Goal: Task Accomplishment & Management: Use online tool/utility

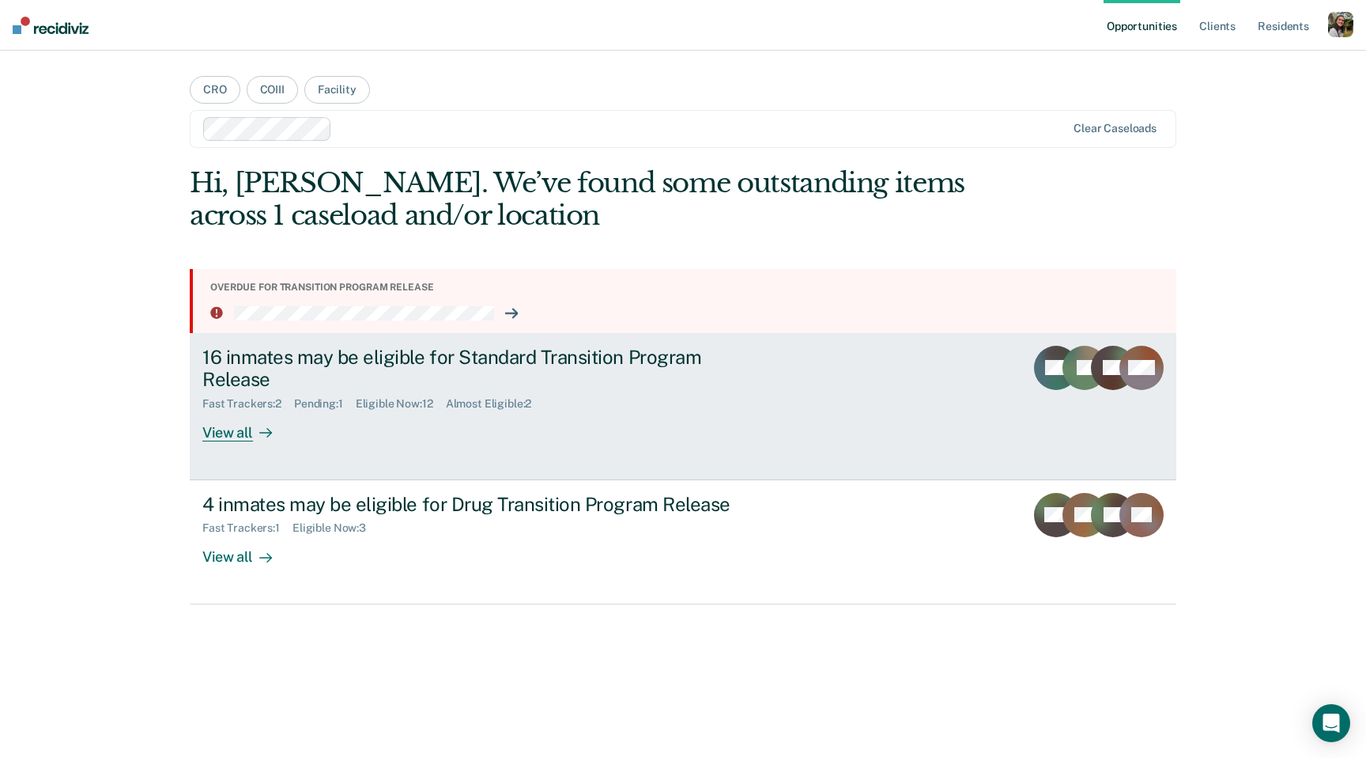
click at [652, 433] on div "16 inmates may be eligible for Standard Transition Program Release Fast Tracker…" at bounding box center [498, 394] width 593 height 96
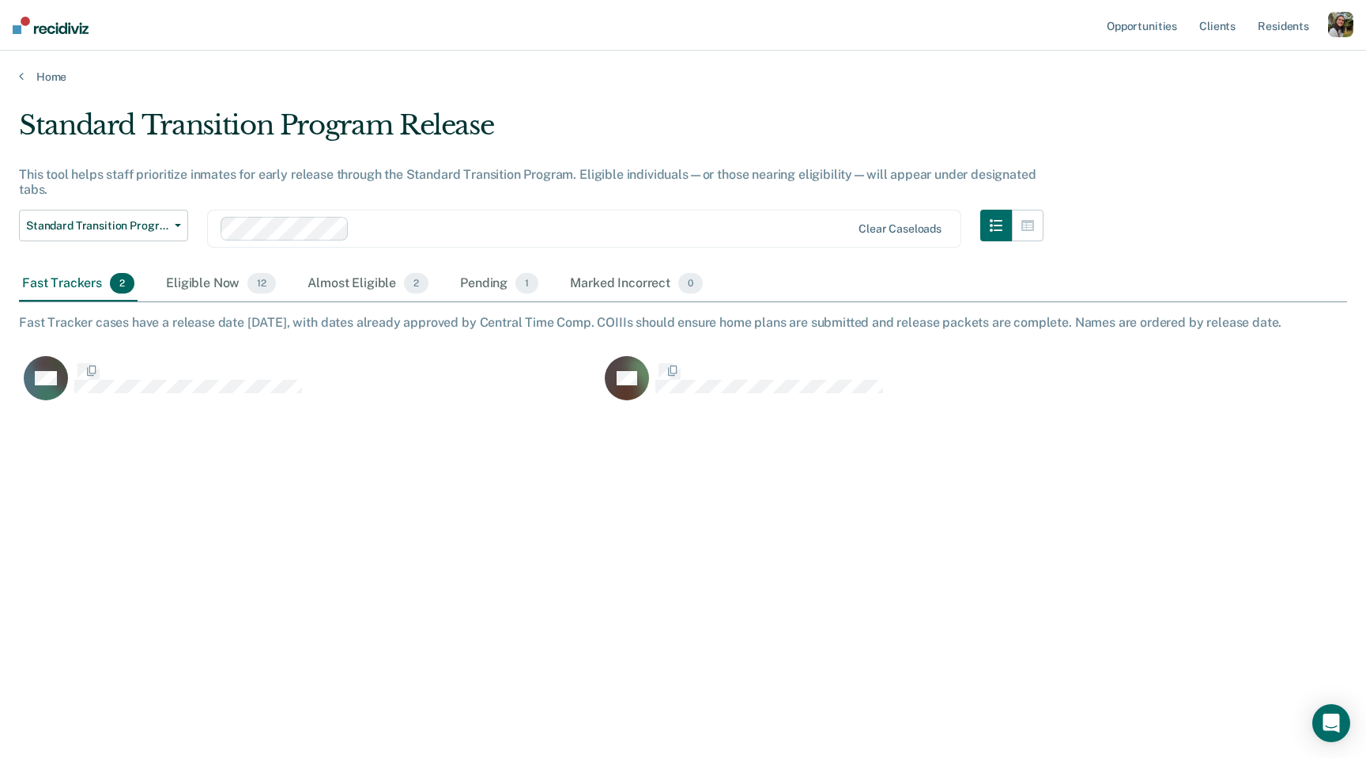
scroll to position [530, 1329]
click at [334, 289] on div "Almost Eligible 2" at bounding box center [367, 283] width 127 height 35
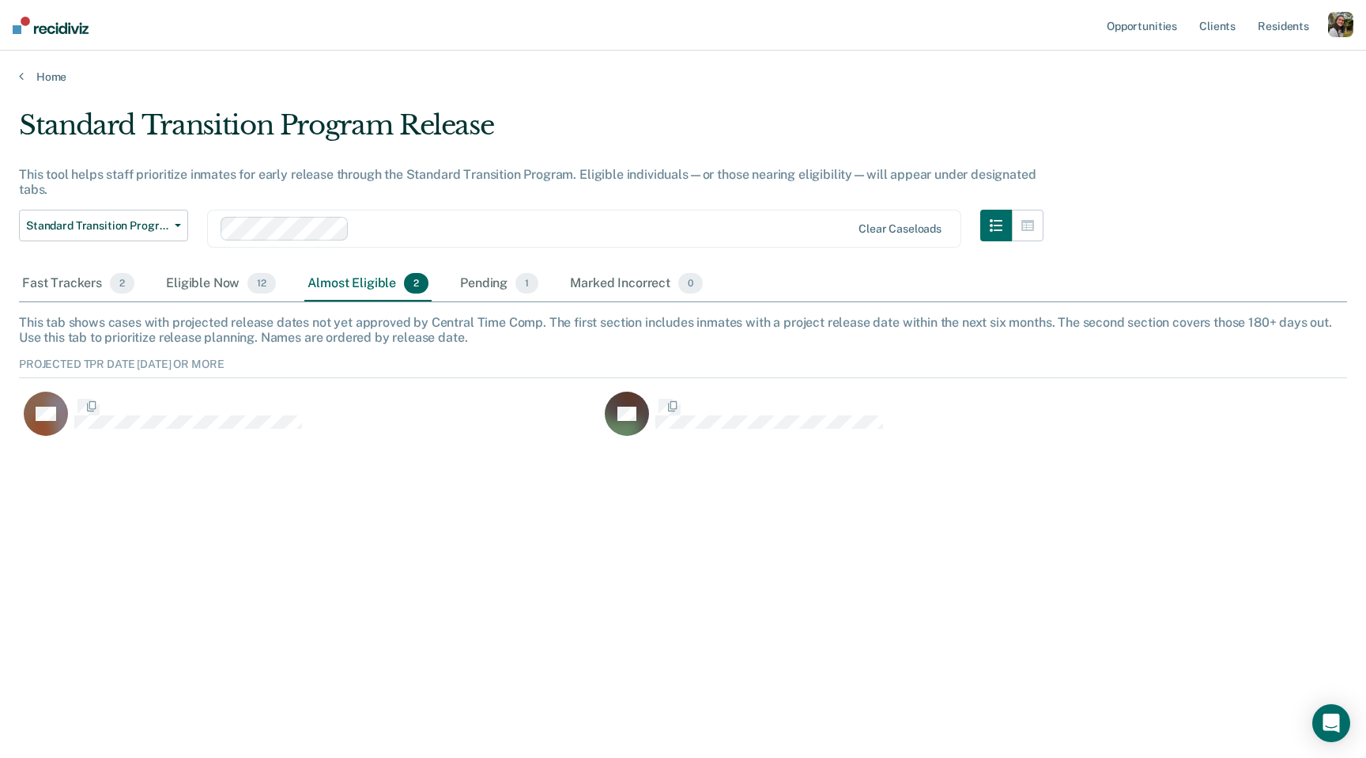
scroll to position [96, 1329]
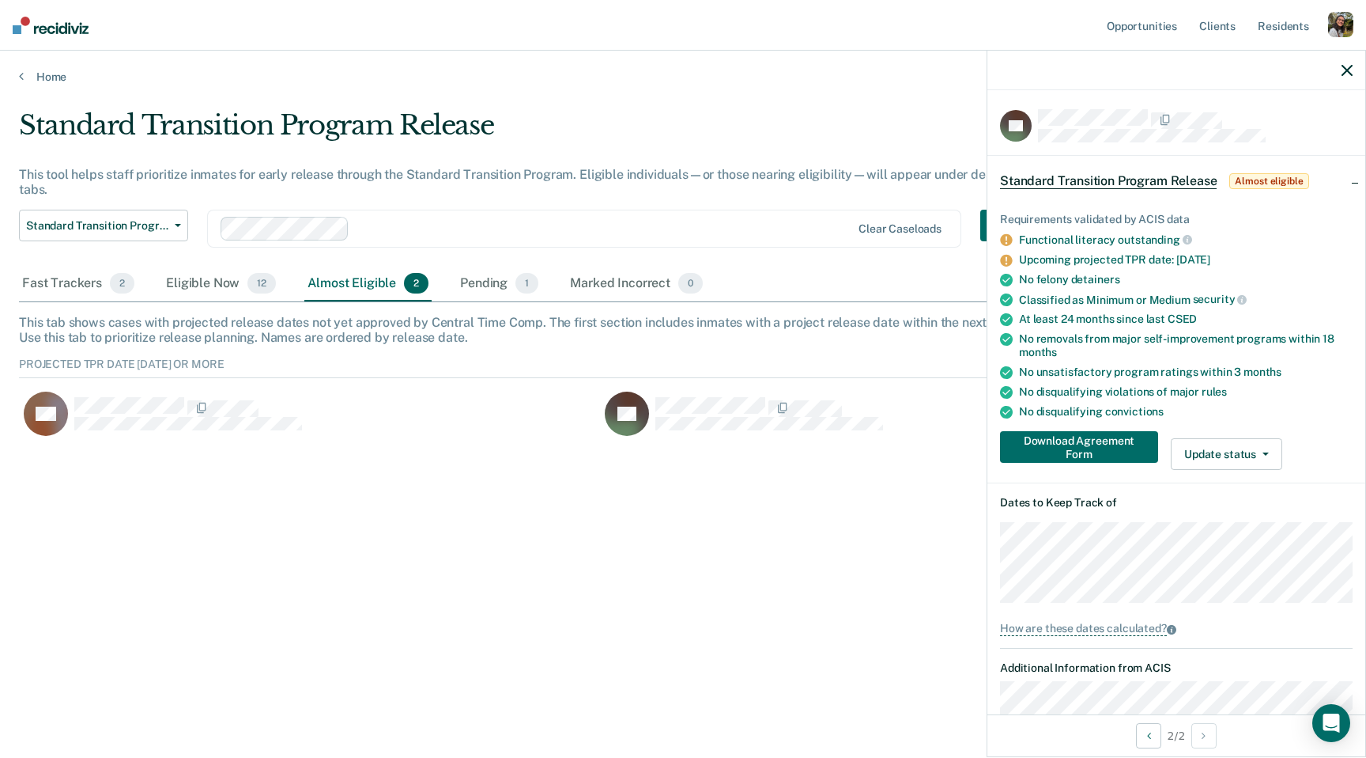
click at [192, 265] on div "Standard Transition Program Release Standard Transition Program Release Drug Tr…" at bounding box center [531, 238] width 1025 height 57
click at [199, 282] on div "Eligible Now 12" at bounding box center [221, 283] width 116 height 35
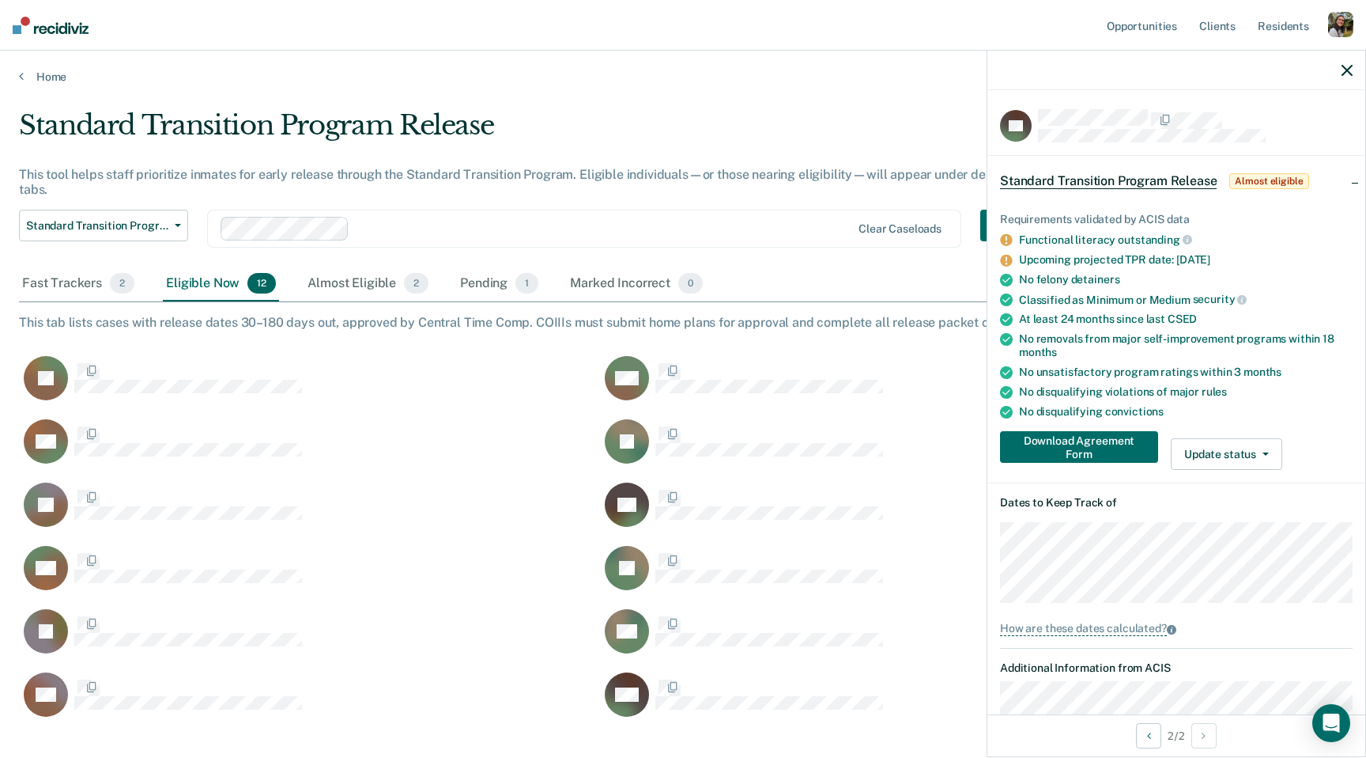
scroll to position [619, 1329]
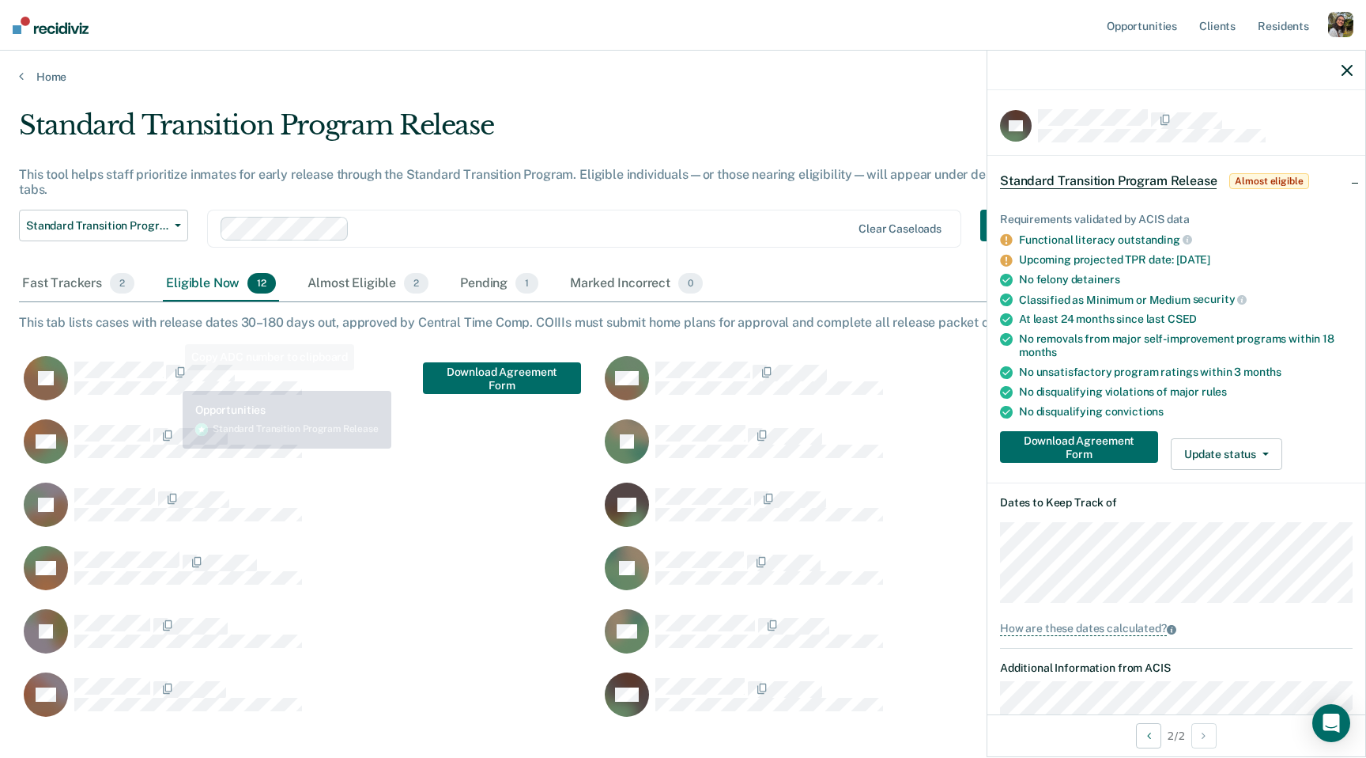
click at [164, 402] on div "JC Download Agreement Form" at bounding box center [309, 386] width 581 height 63
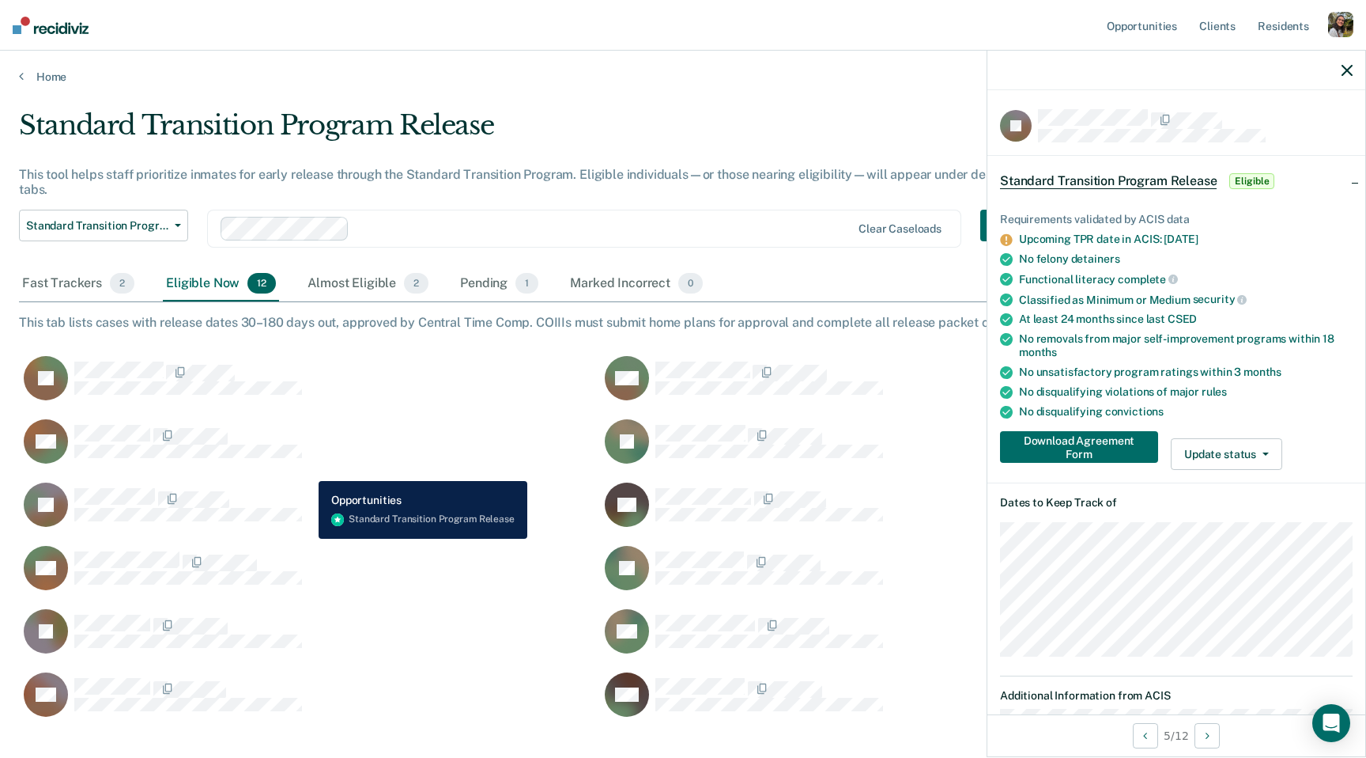
click at [511, 220] on div at bounding box center [603, 228] width 495 height 18
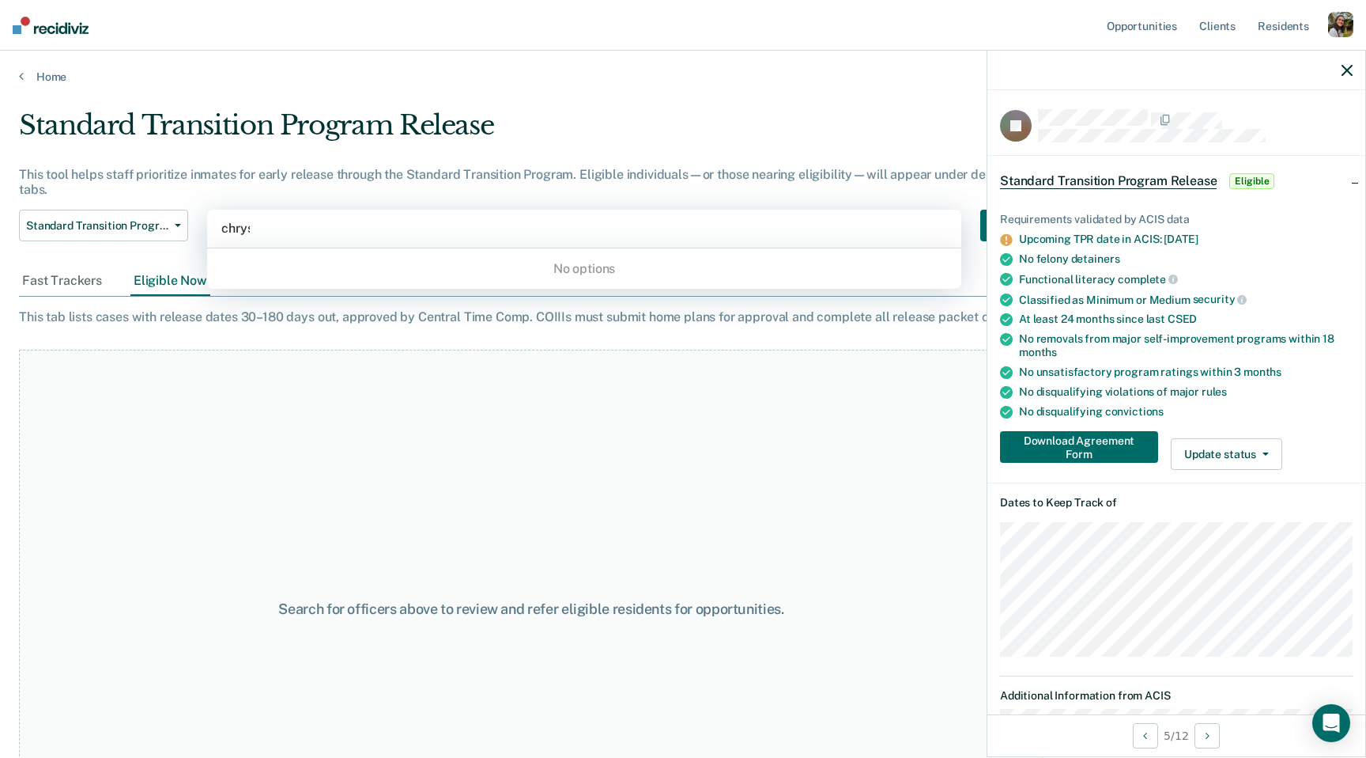
type input "chryst"
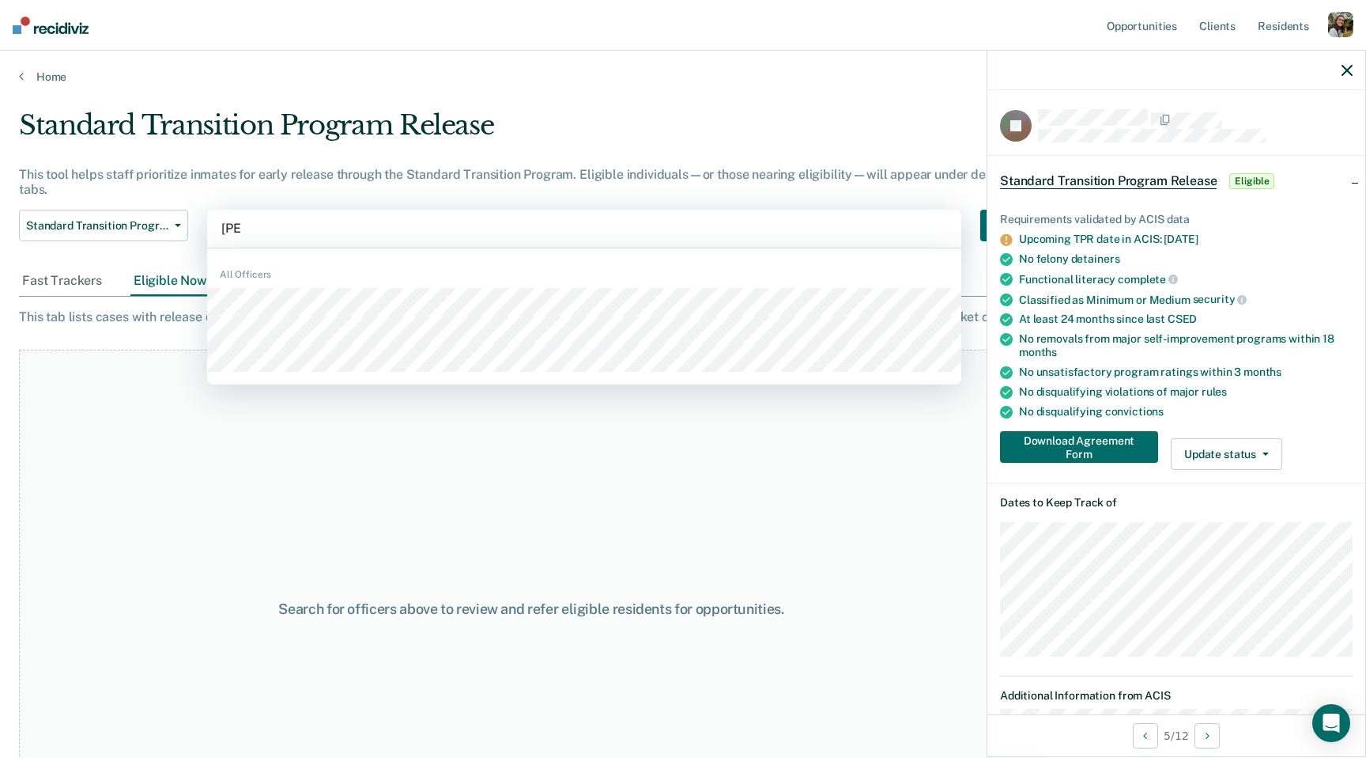
type input "lynne"
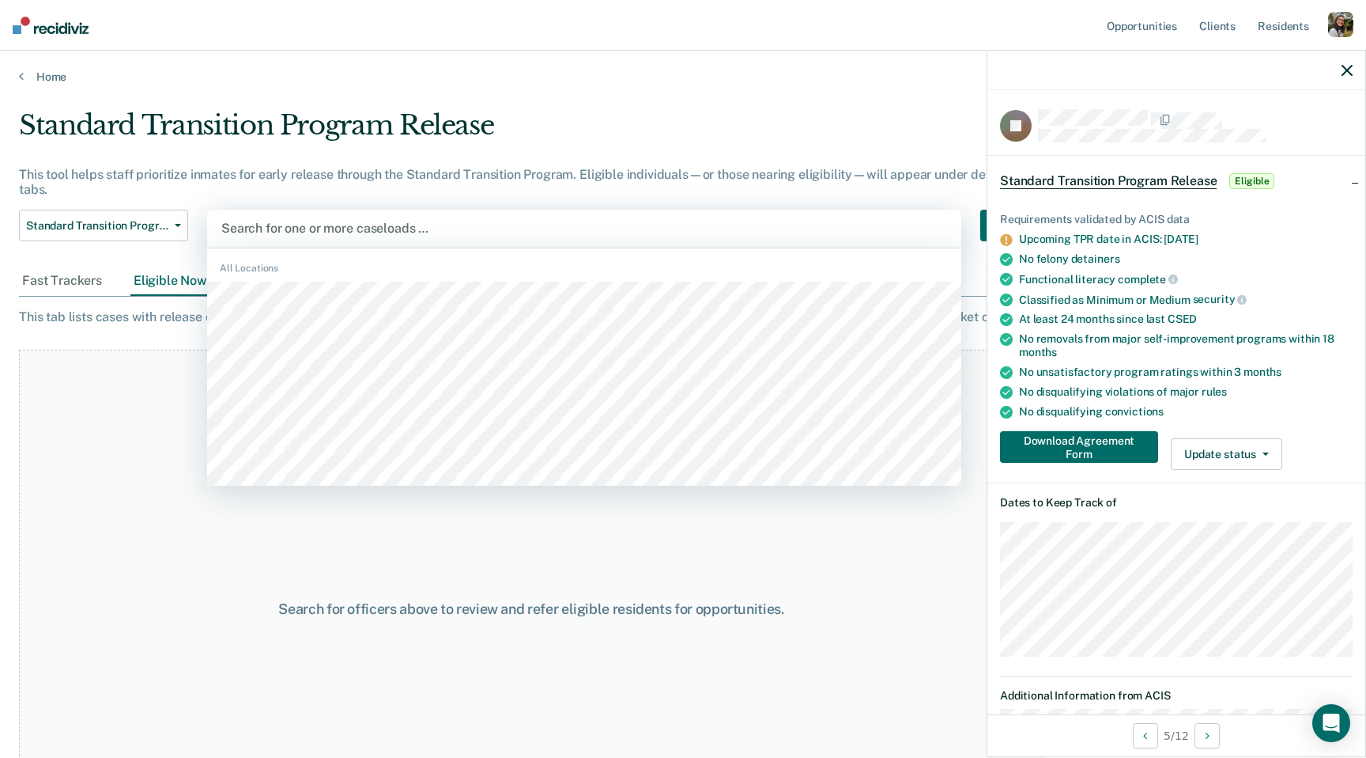
click at [212, 170] on div "This tool helps staff prioritize inmates for early release through the Standard…" at bounding box center [531, 182] width 1025 height 30
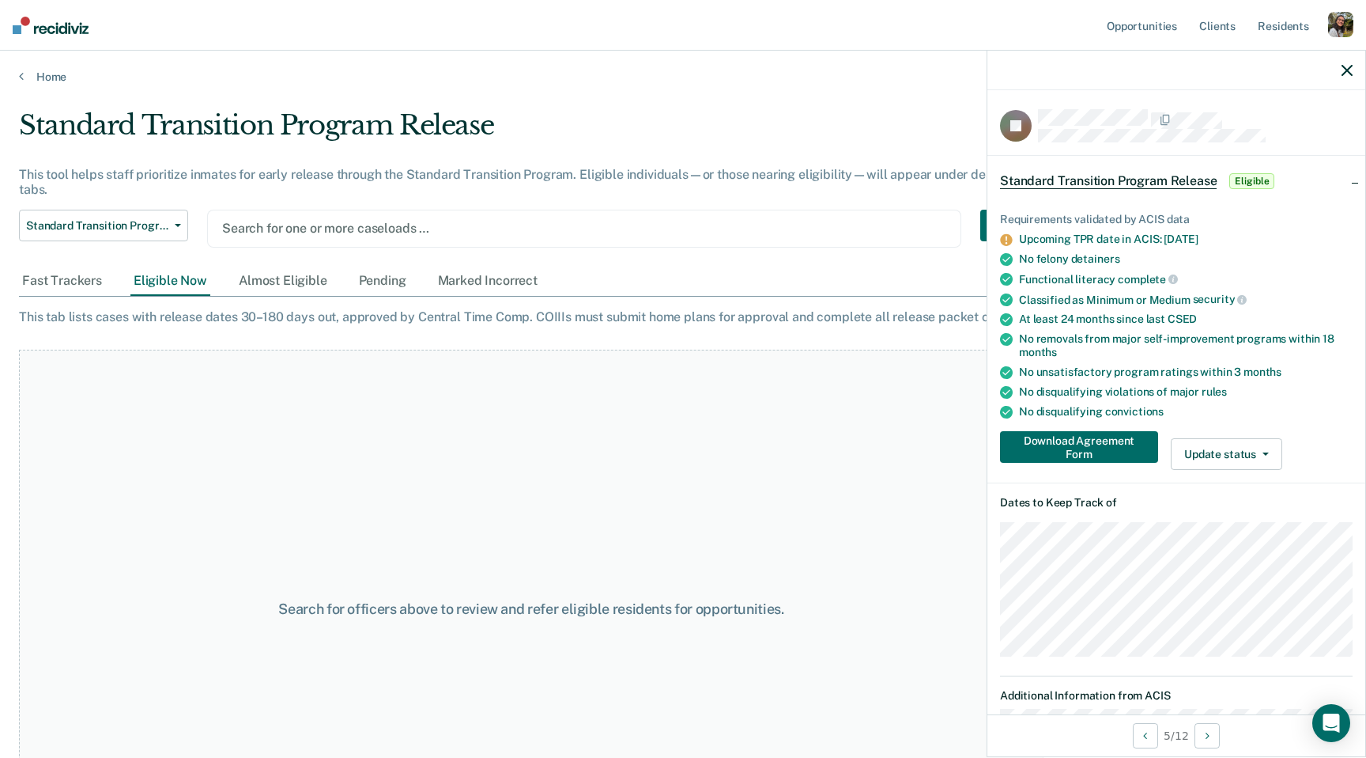
click at [69, 66] on div "Home" at bounding box center [683, 67] width 1366 height 33
click at [66, 72] on link "Home" at bounding box center [683, 77] width 1329 height 14
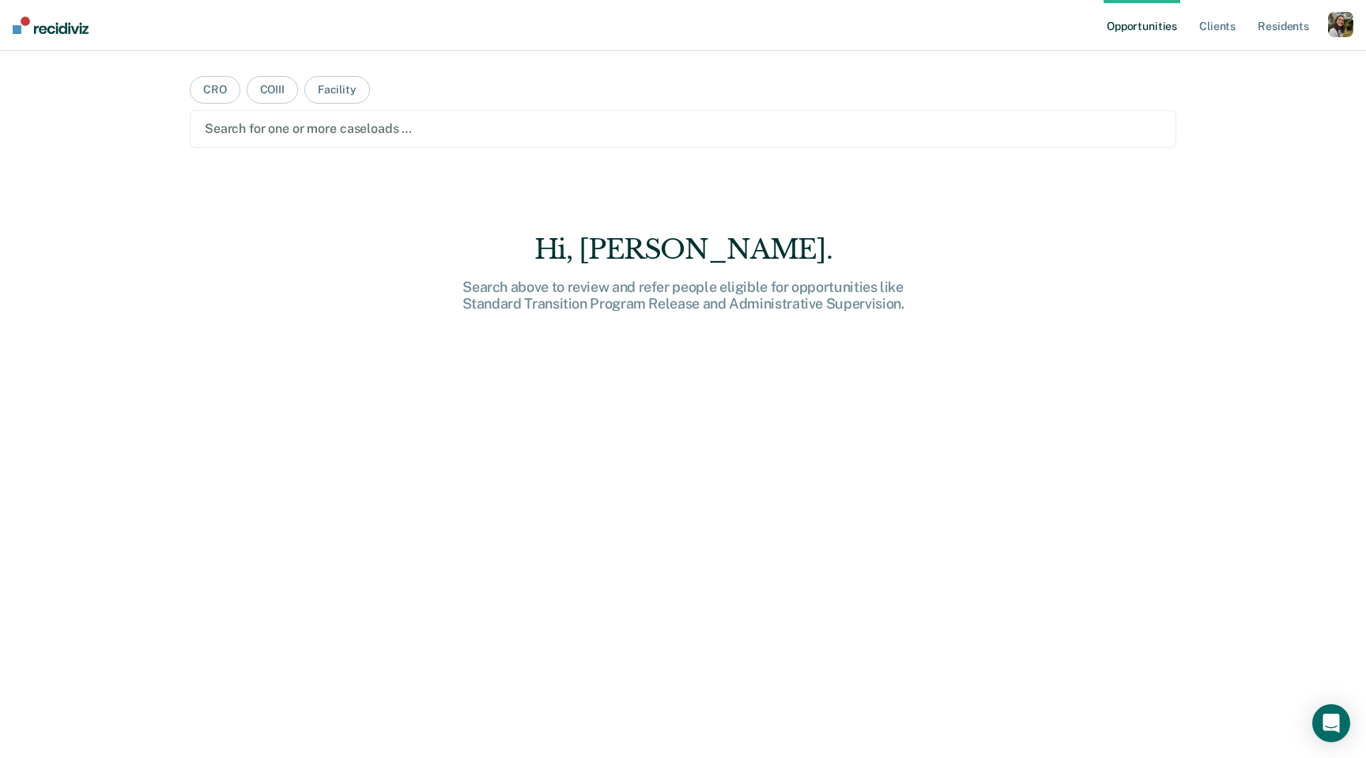
click at [383, 130] on div at bounding box center [683, 128] width 957 height 18
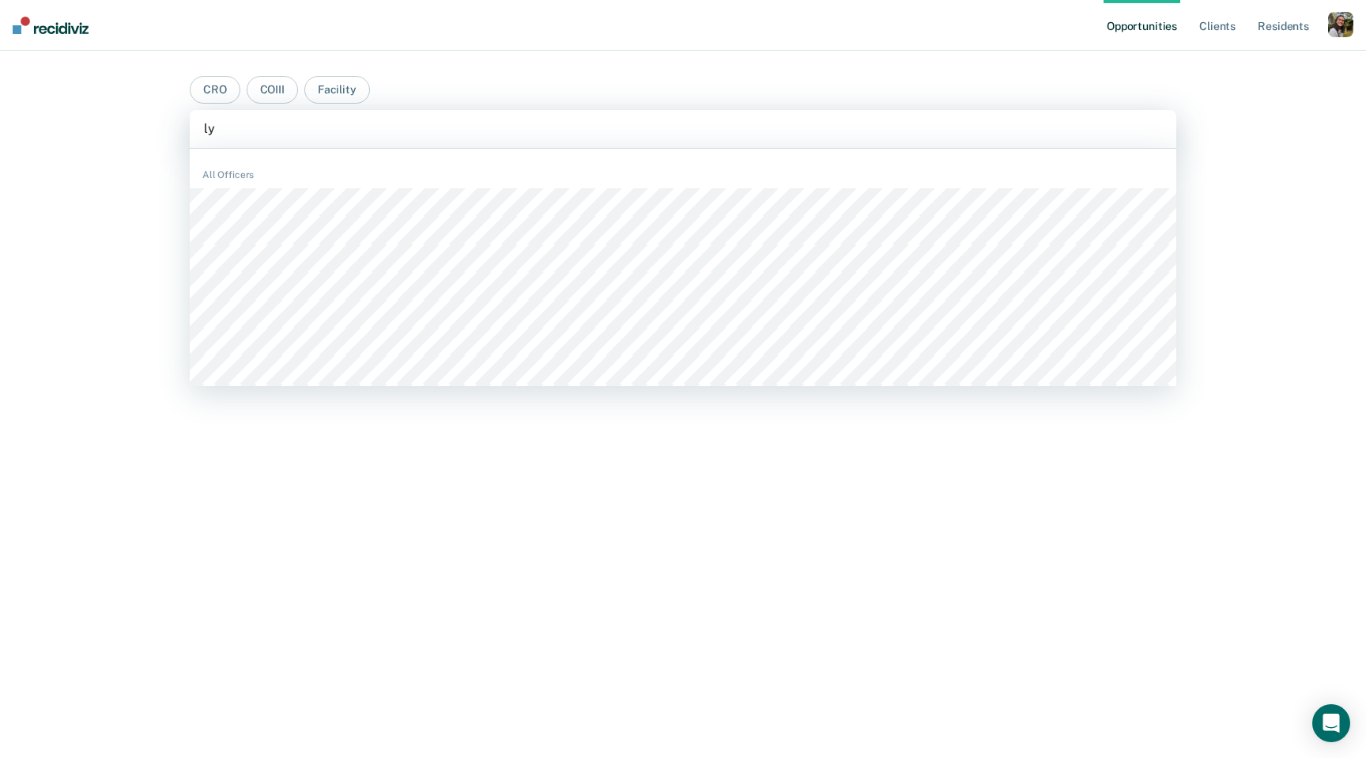
type input "l"
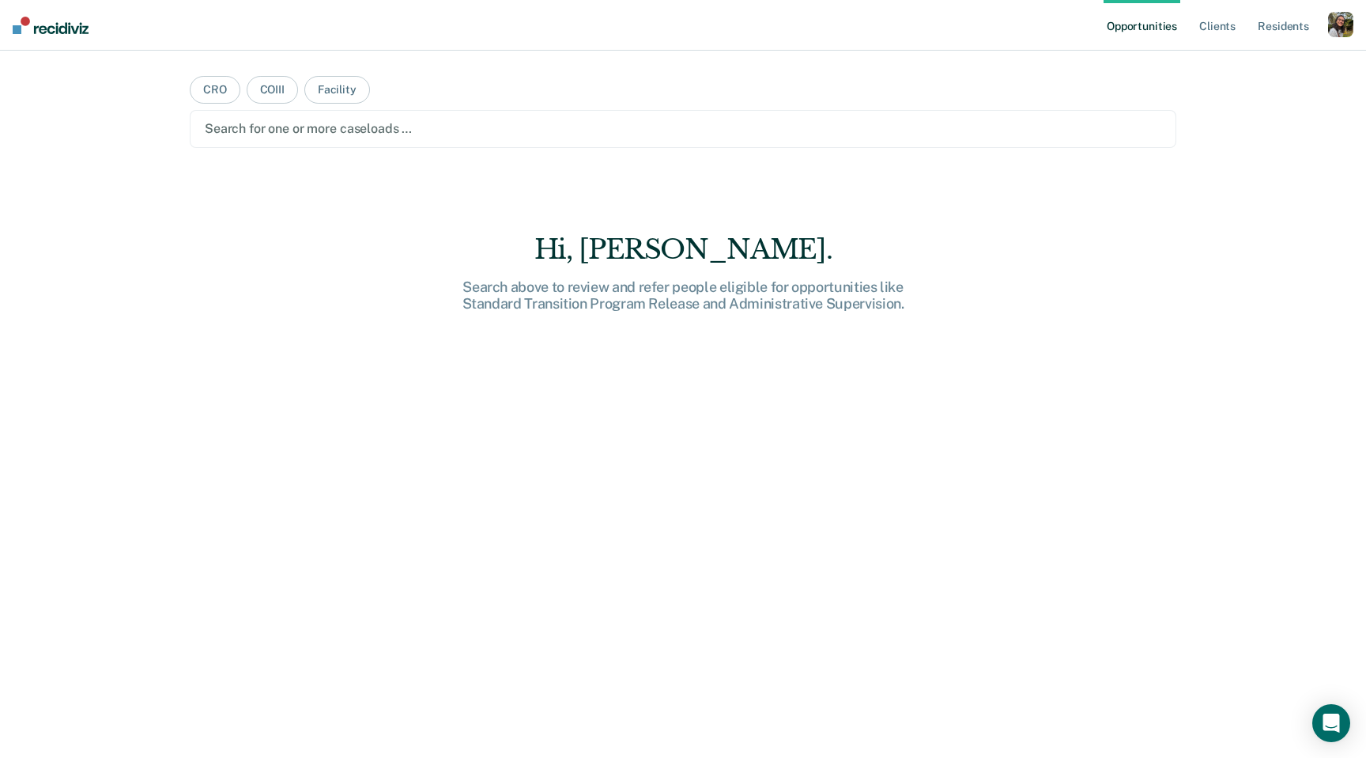
click at [545, 129] on div at bounding box center [683, 128] width 957 height 18
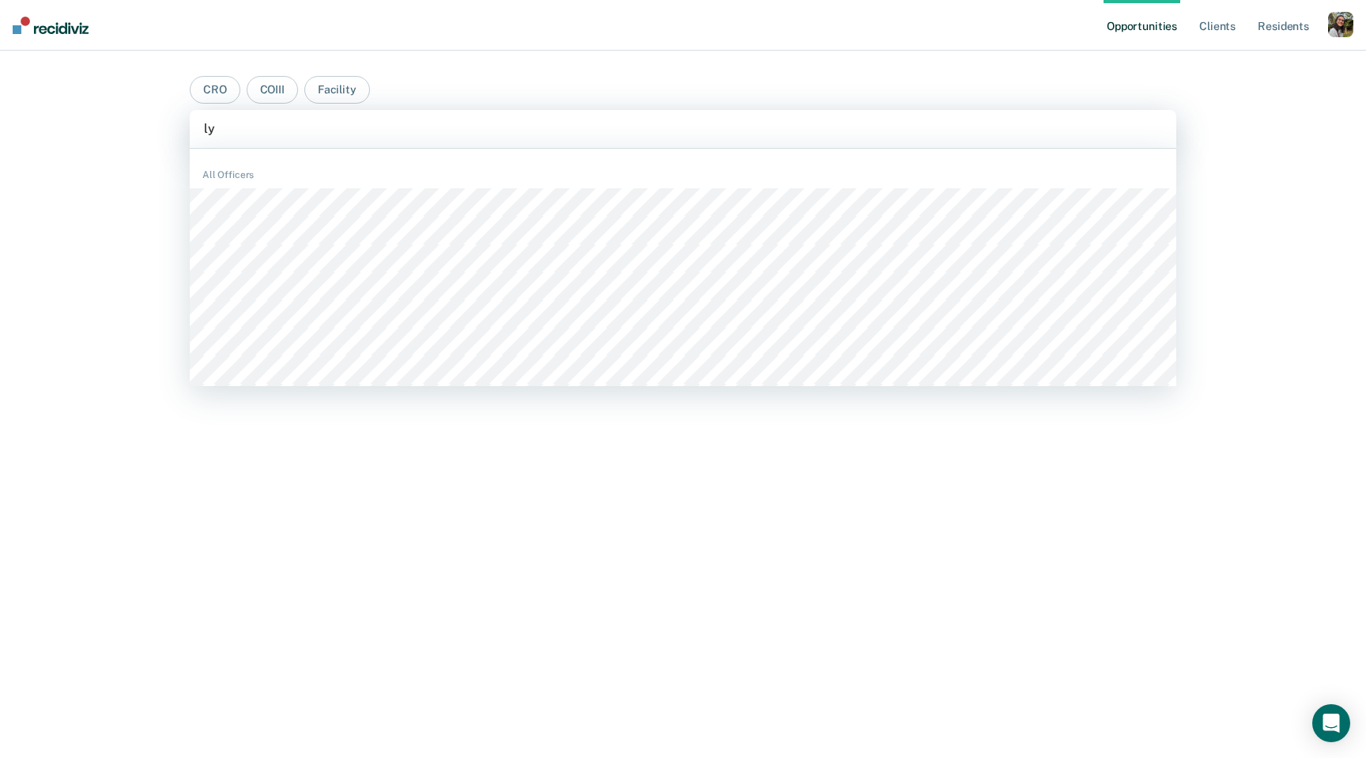
type input "l"
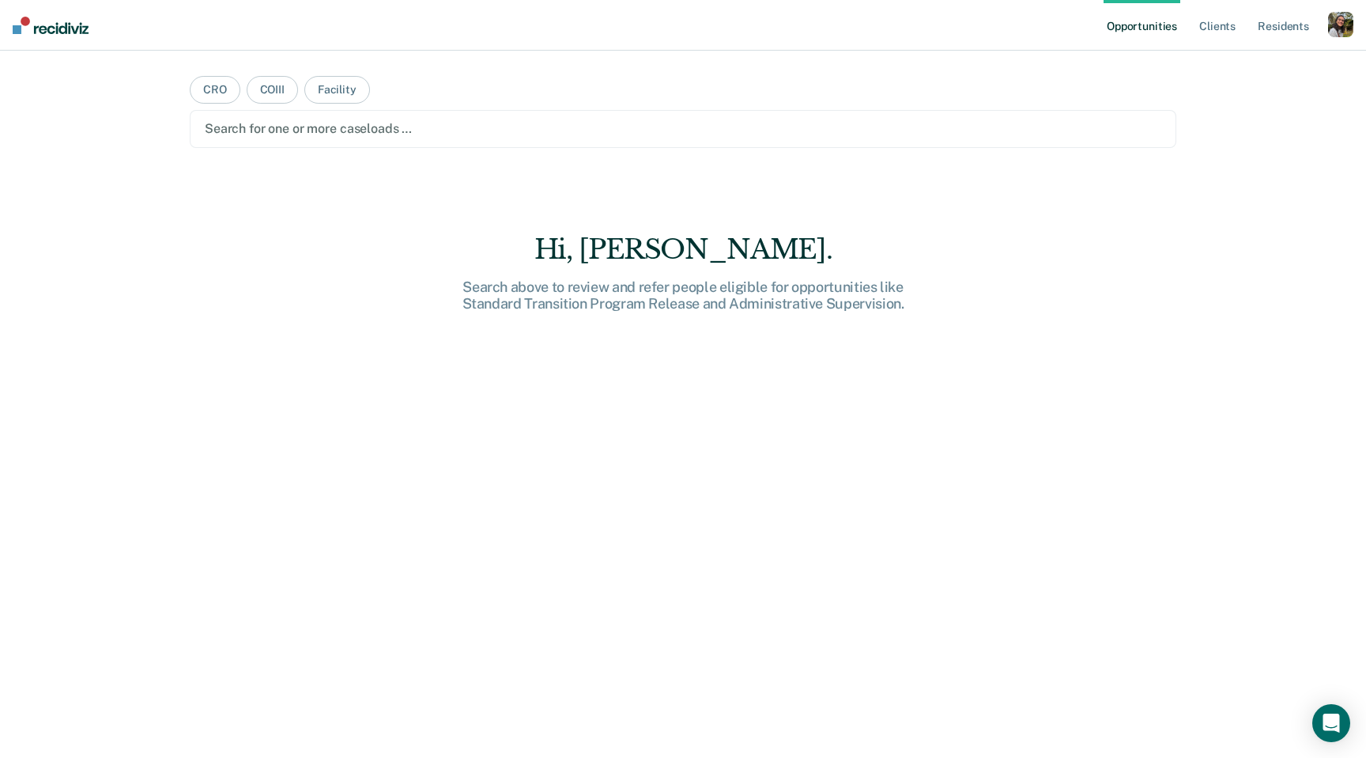
click at [414, 25] on nav "Opportunities Client s Resident s Profile How it works Log Out" at bounding box center [683, 25] width 1366 height 51
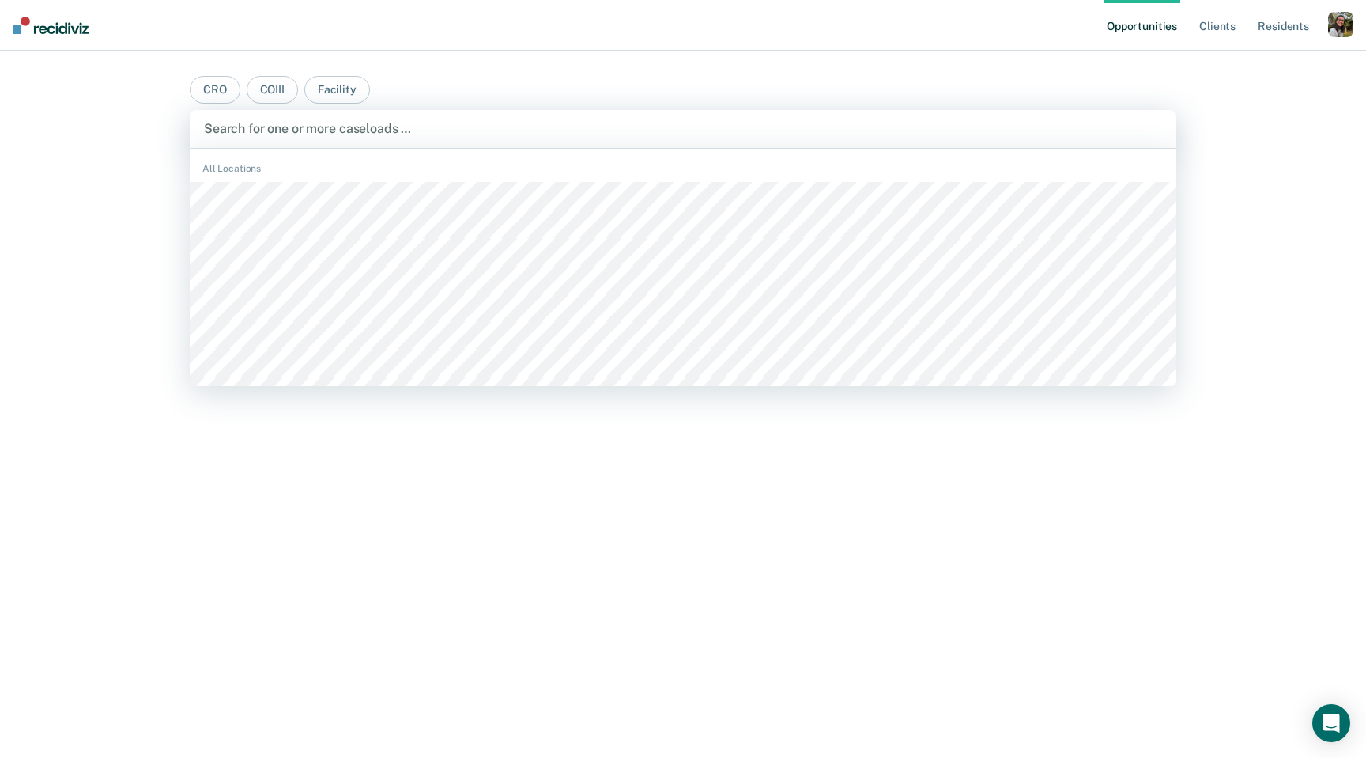
click at [426, 138] on div at bounding box center [683, 128] width 958 height 18
type input "lane"
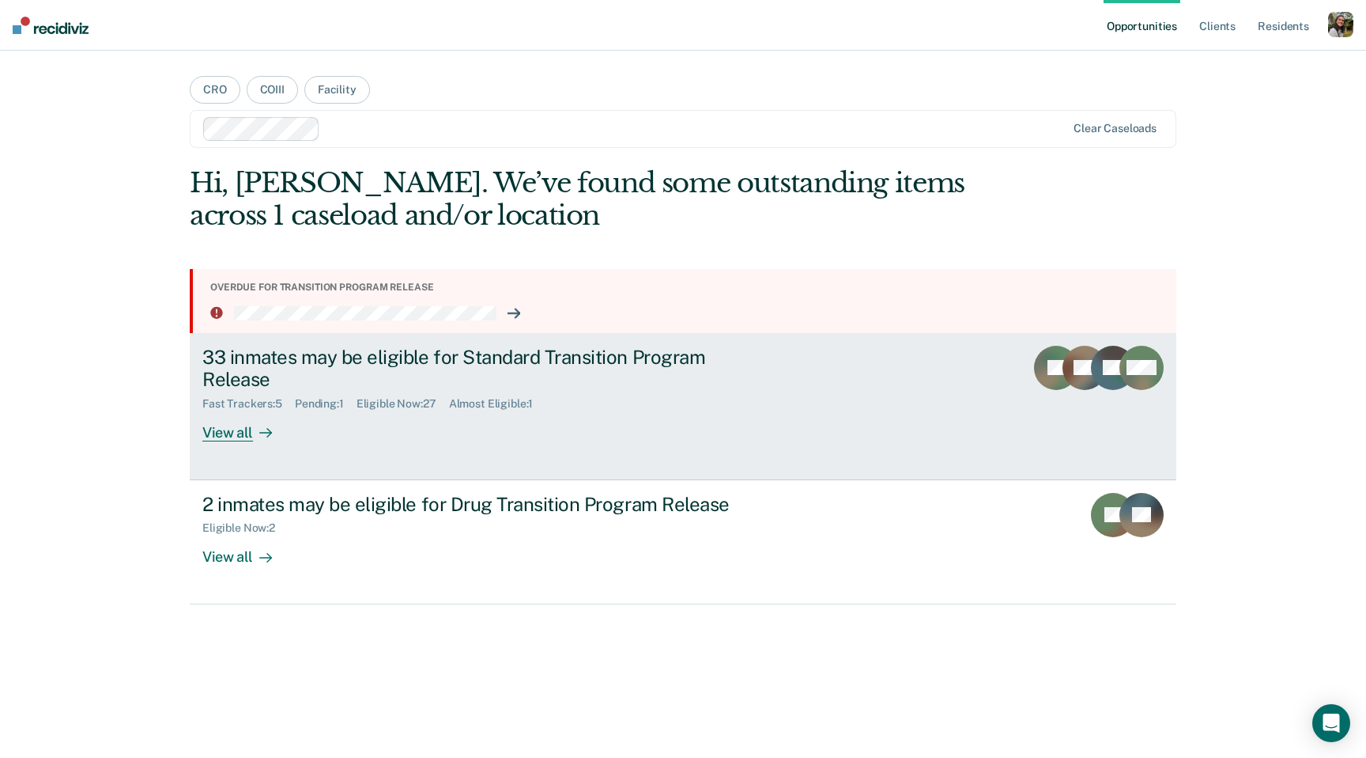
click at [382, 421] on div "33 inmates may be eligible for Standard Transition Program Release Fast Tracker…" at bounding box center [498, 394] width 593 height 96
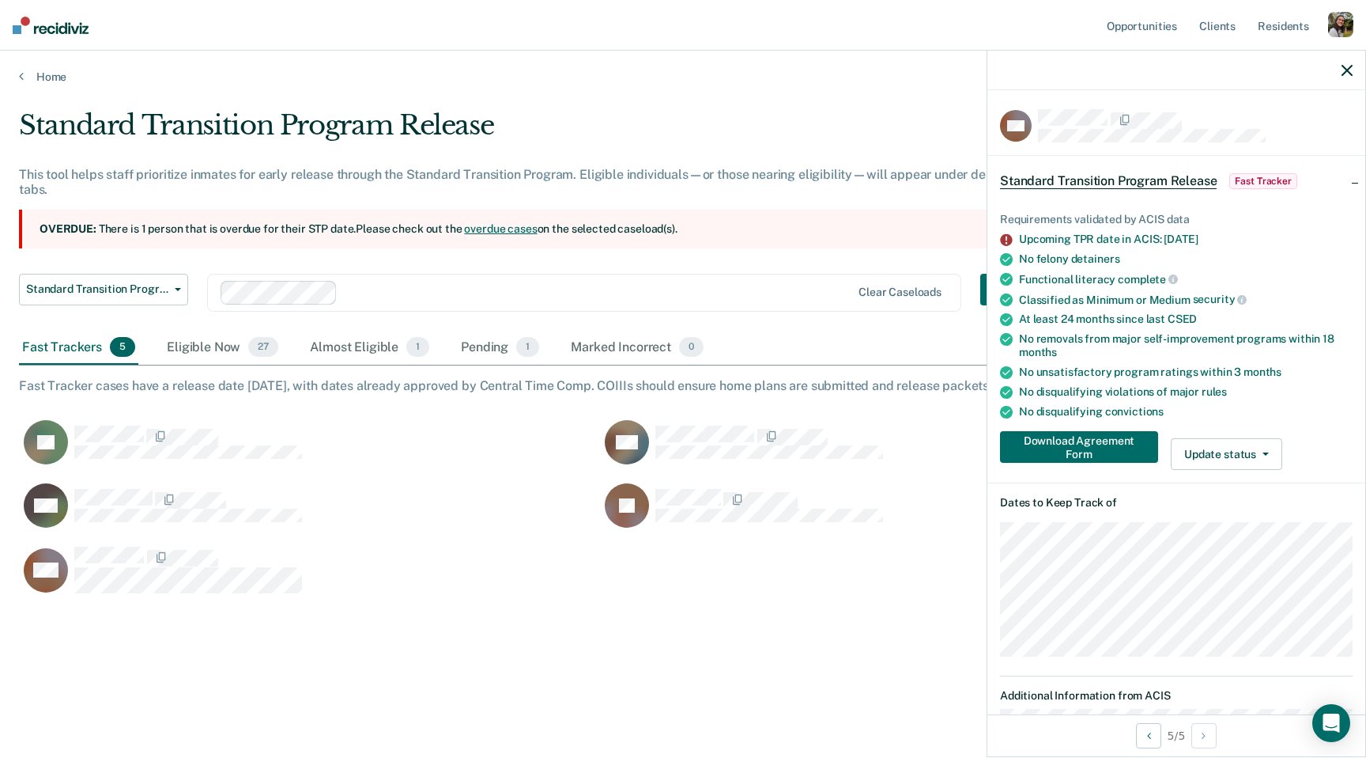
click at [1011, 236] on icon at bounding box center [1006, 240] width 12 height 12
click at [217, 342] on div "Eligible Now 27" at bounding box center [223, 348] width 118 height 35
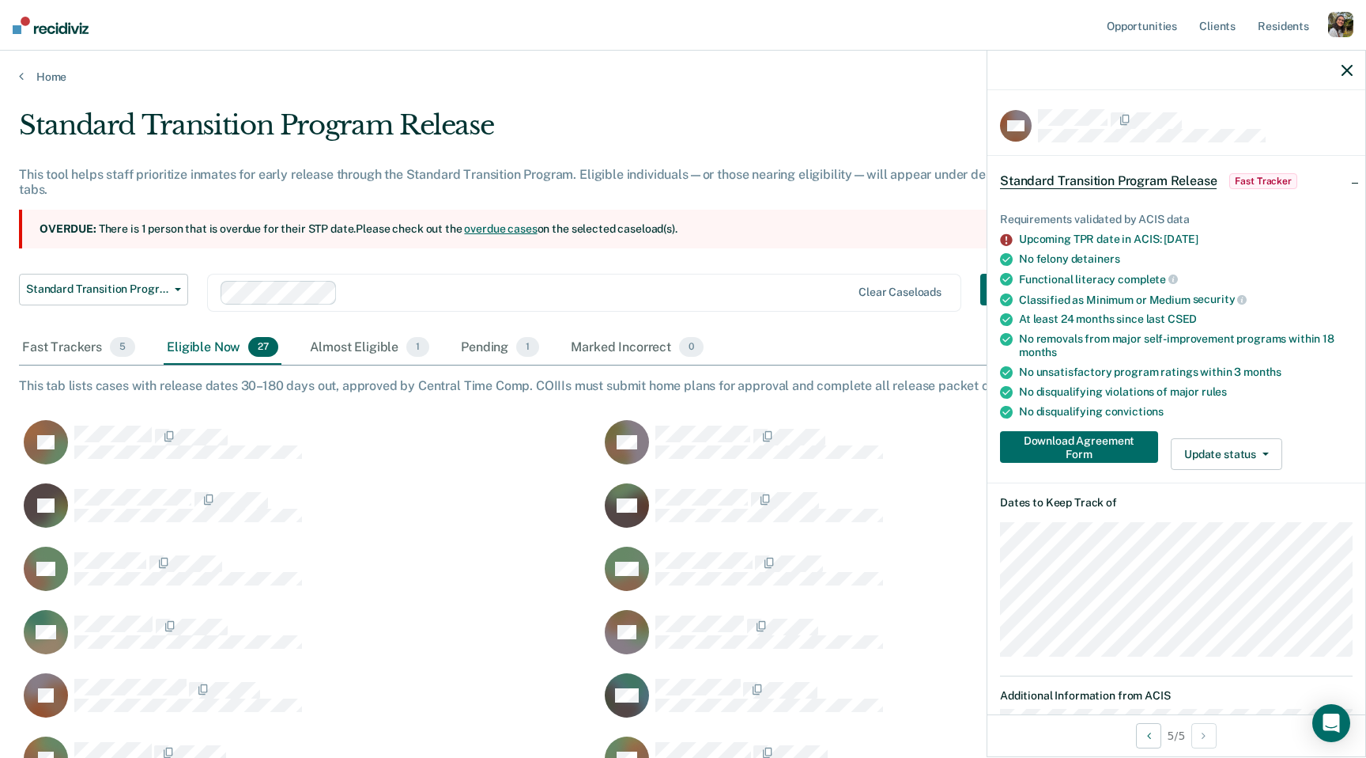
scroll to position [1189, 1329]
click at [314, 338] on div "Almost Eligible 1" at bounding box center [370, 348] width 126 height 35
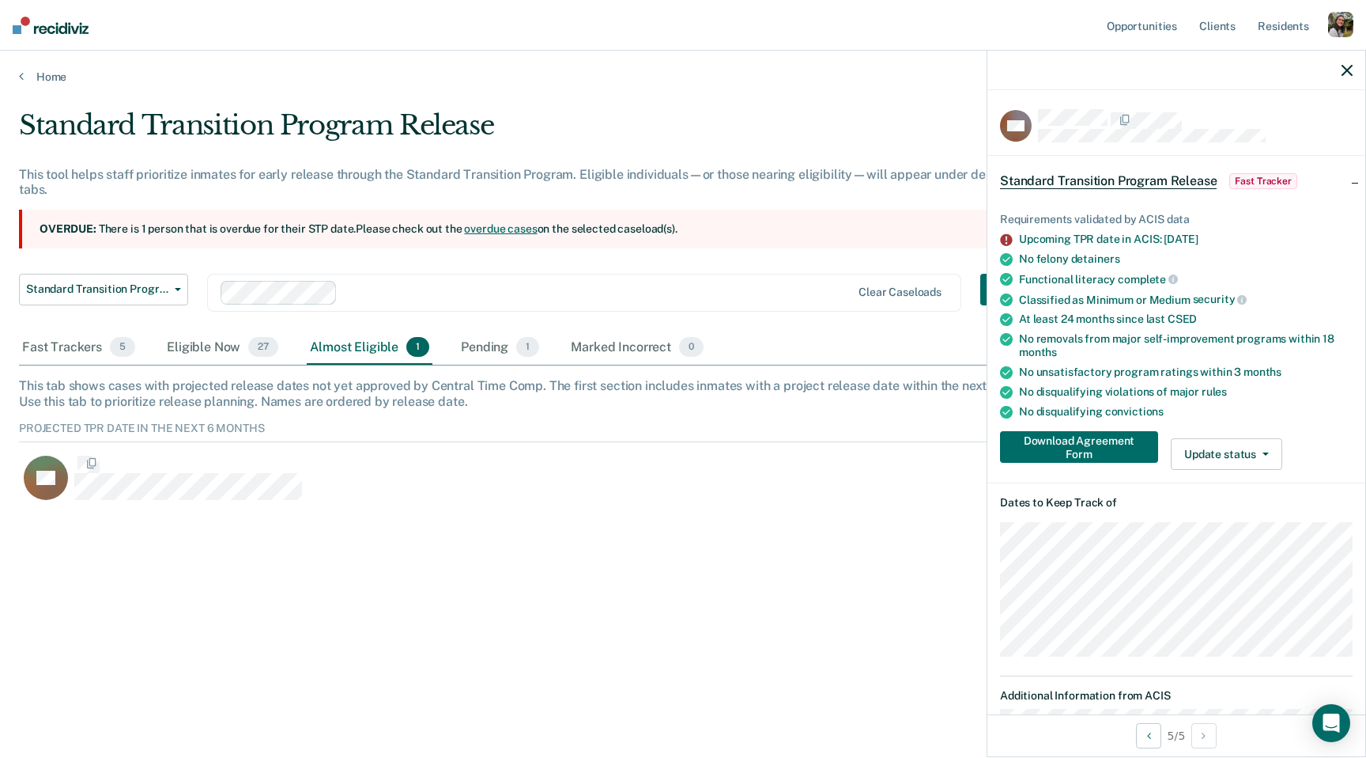
scroll to position [96, 1329]
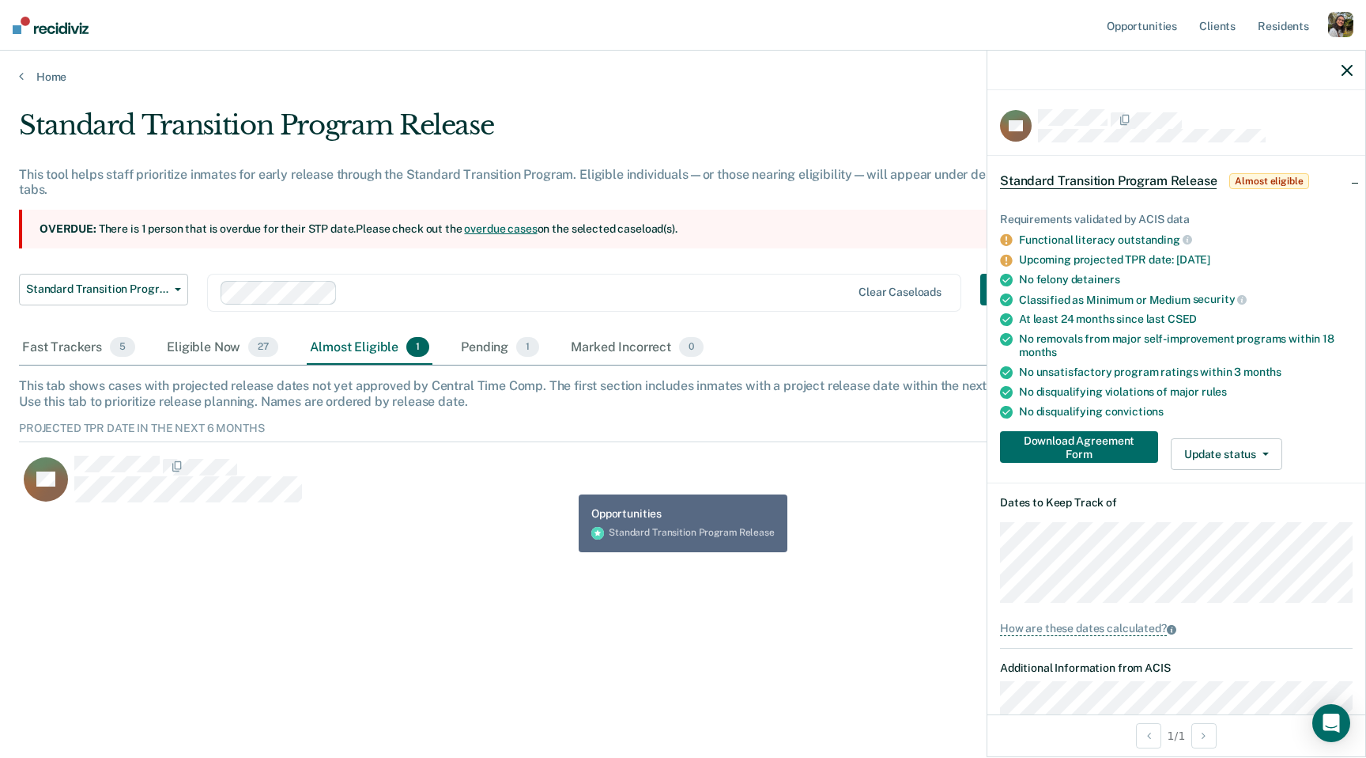
click at [697, 616] on div "Standard Transition Program Release This tool helps staff prioritize inmates fo…" at bounding box center [683, 374] width 1329 height 530
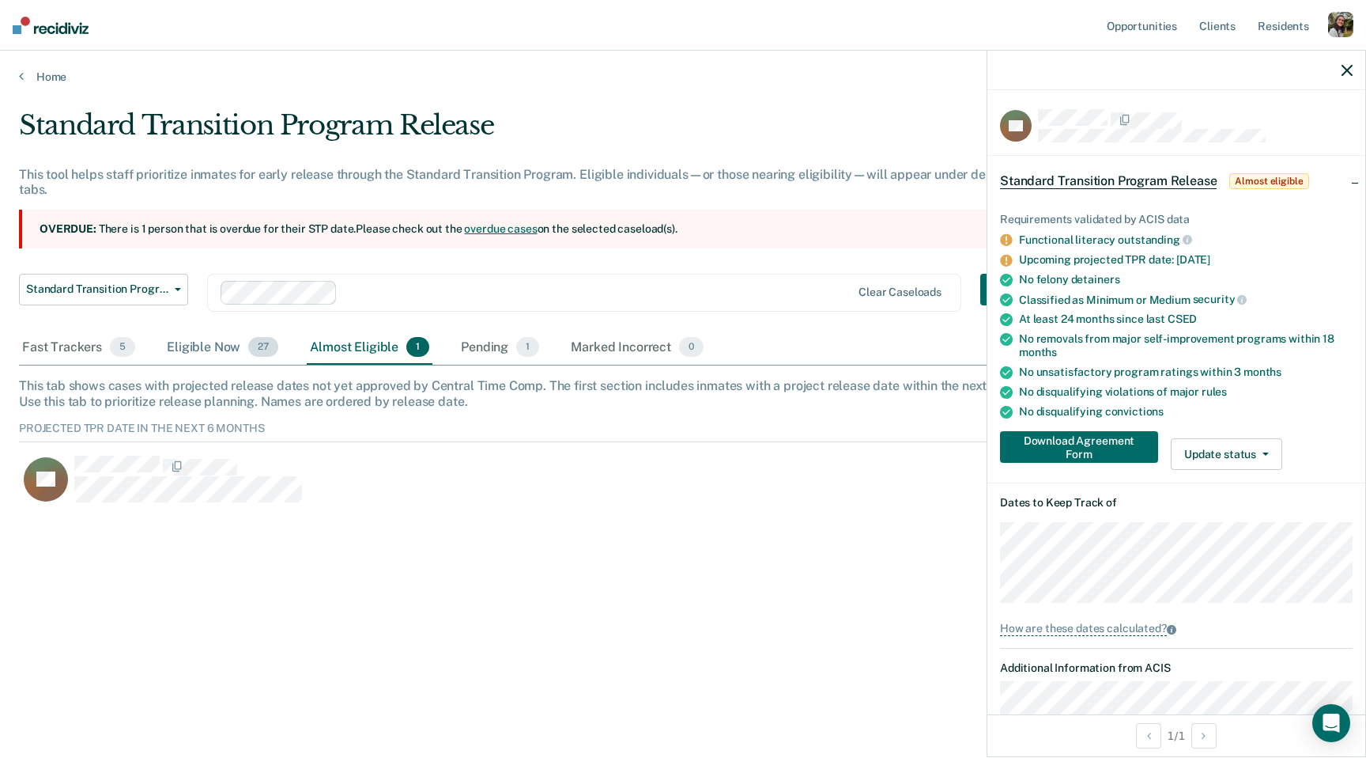
click at [240, 340] on div "Eligible Now 27" at bounding box center [223, 348] width 118 height 35
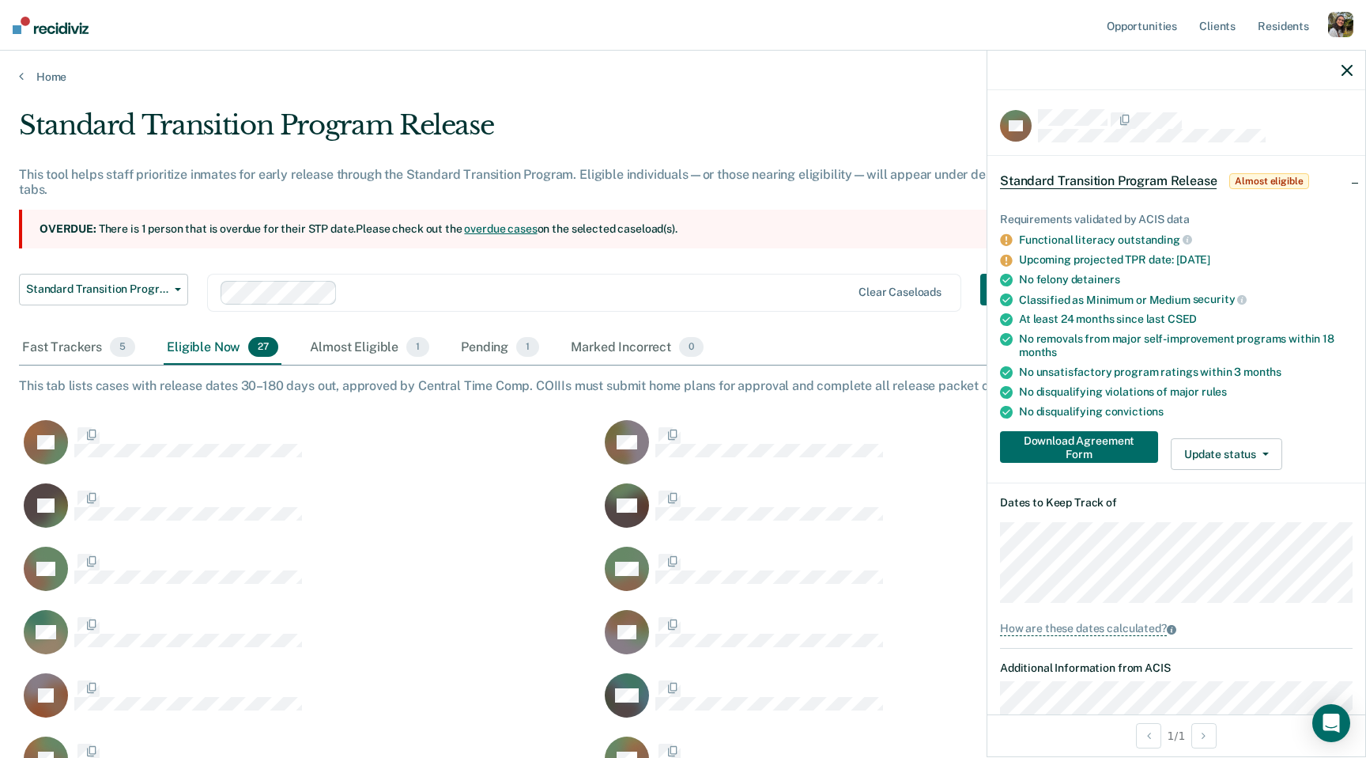
scroll to position [1189, 1329]
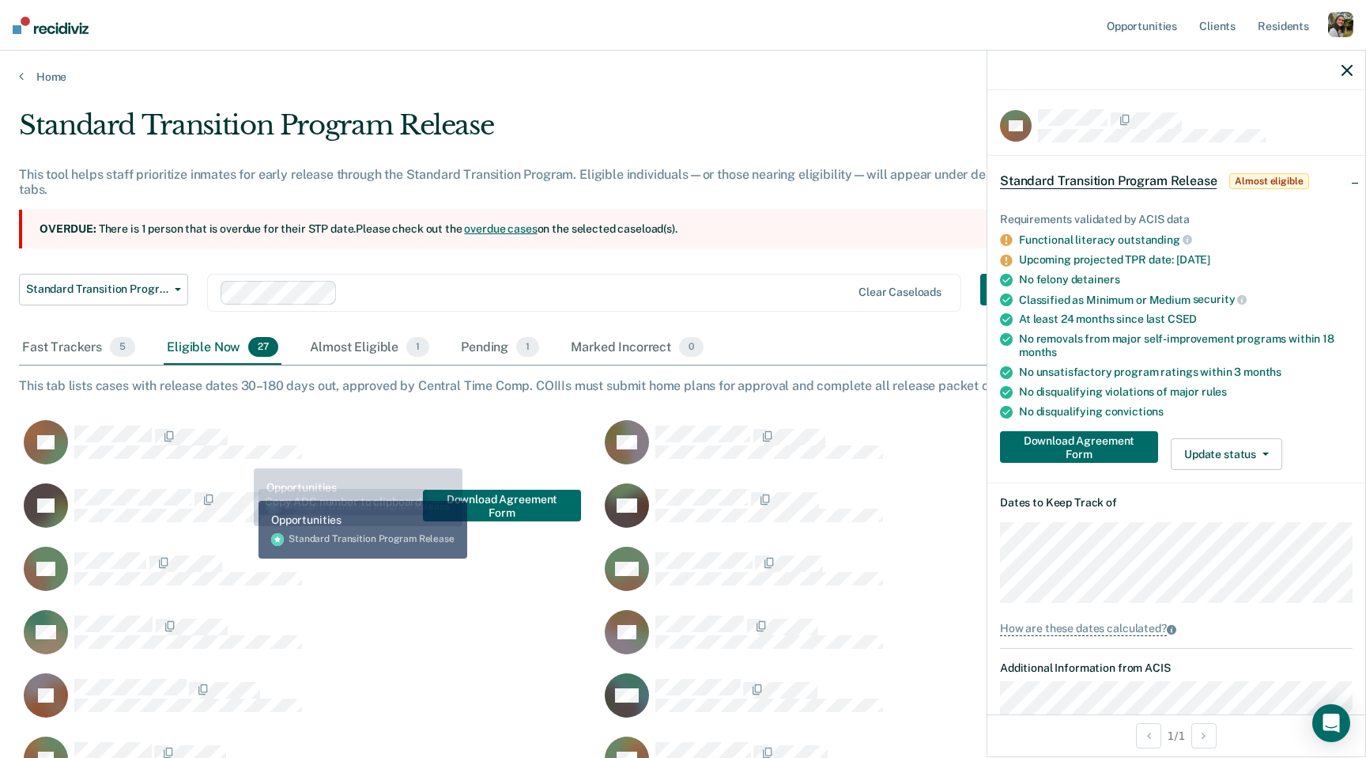
click at [247, 489] on div "CaseloadOpportunityCell-326524" at bounding box center [188, 498] width 228 height 21
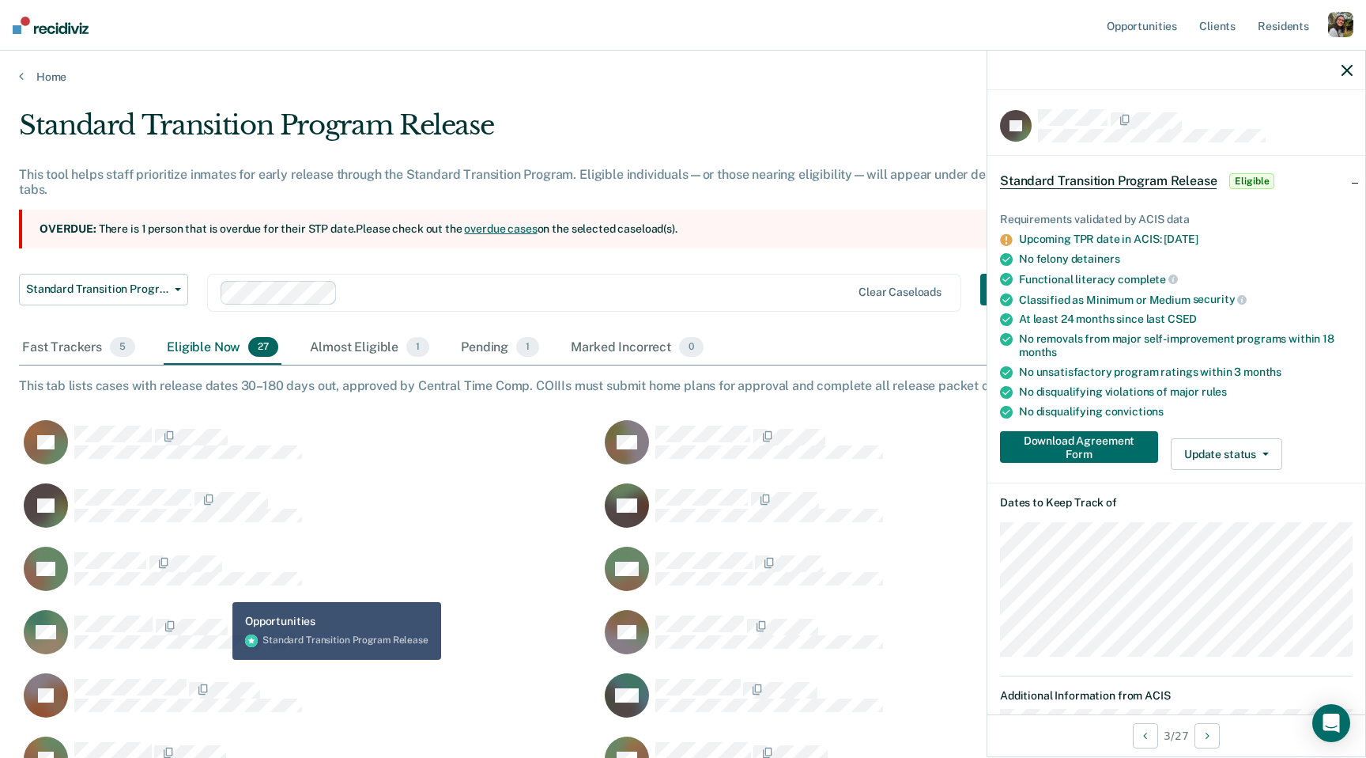
click at [220, 590] on div "RP" at bounding box center [309, 577] width 581 height 63
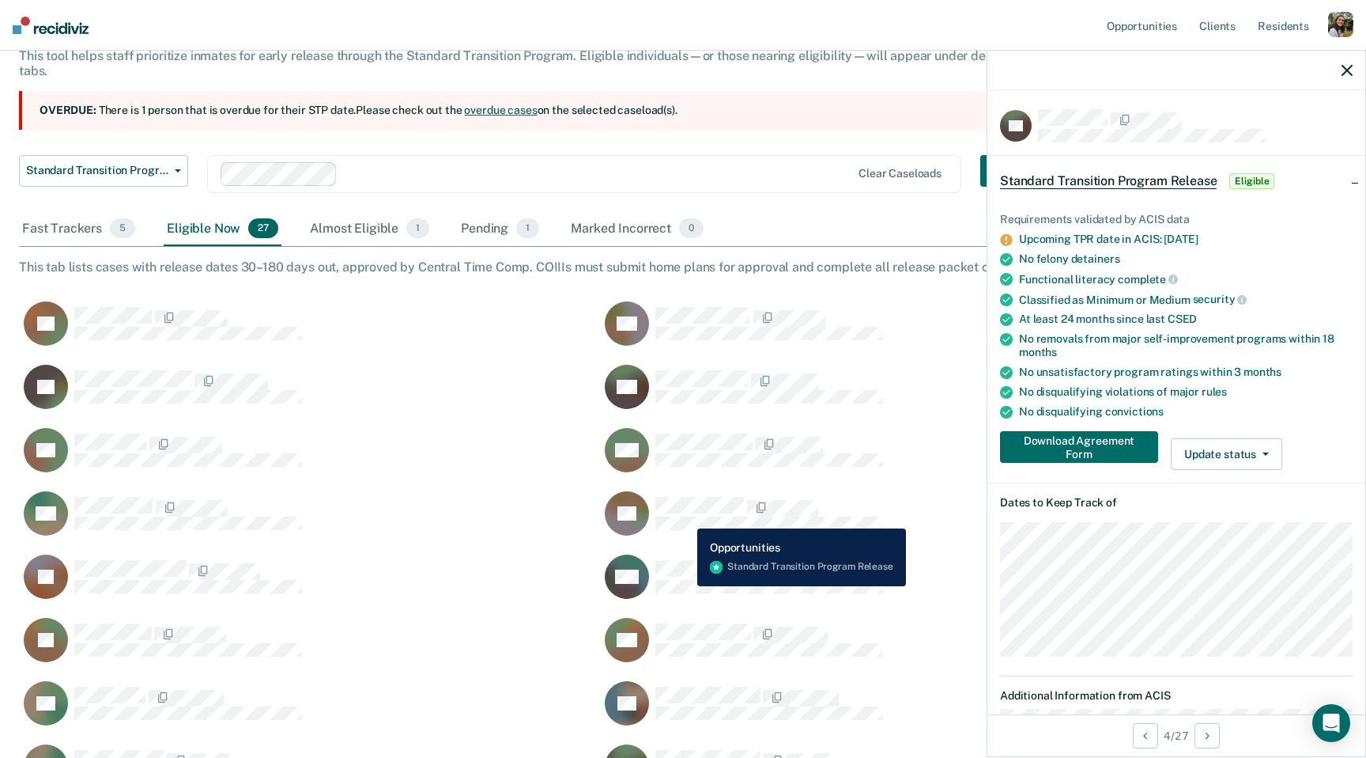
scroll to position [133, 0]
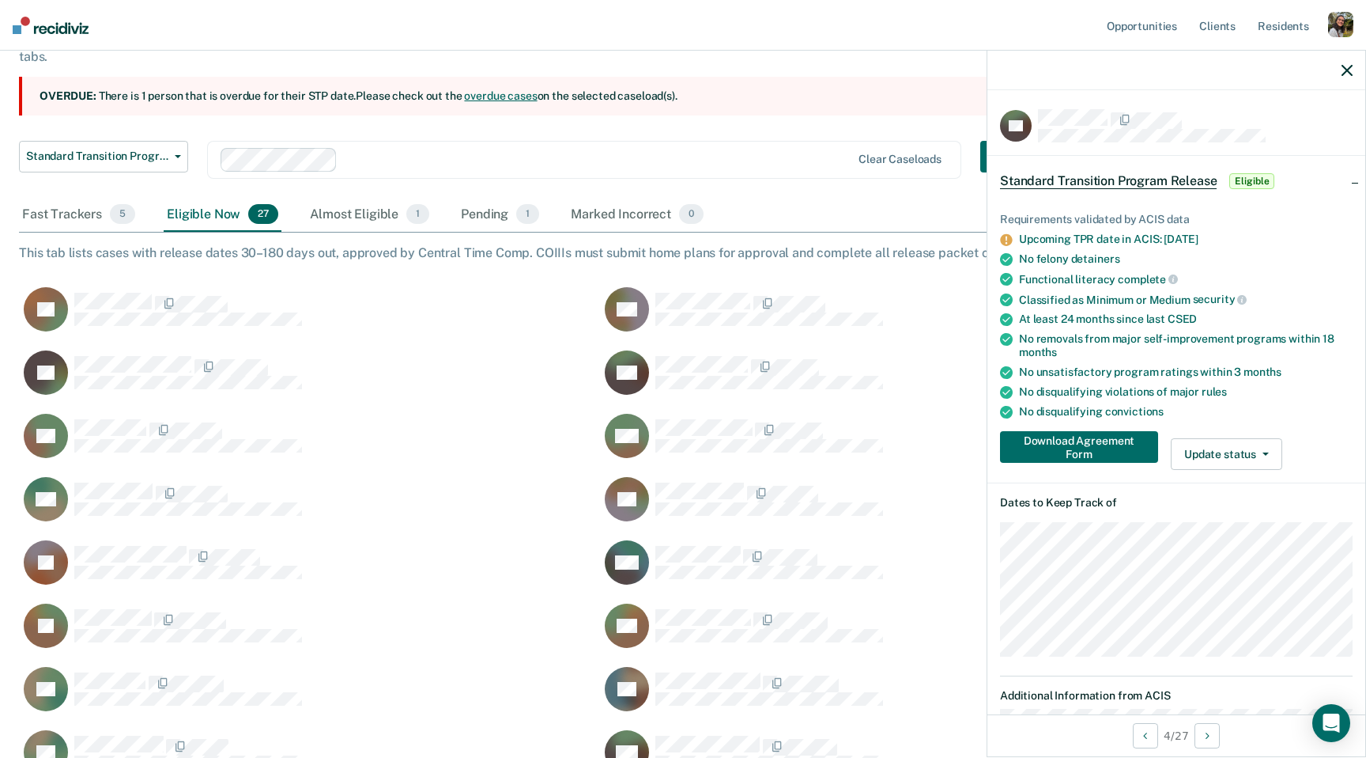
click at [403, 164] on div at bounding box center [598, 159] width 508 height 18
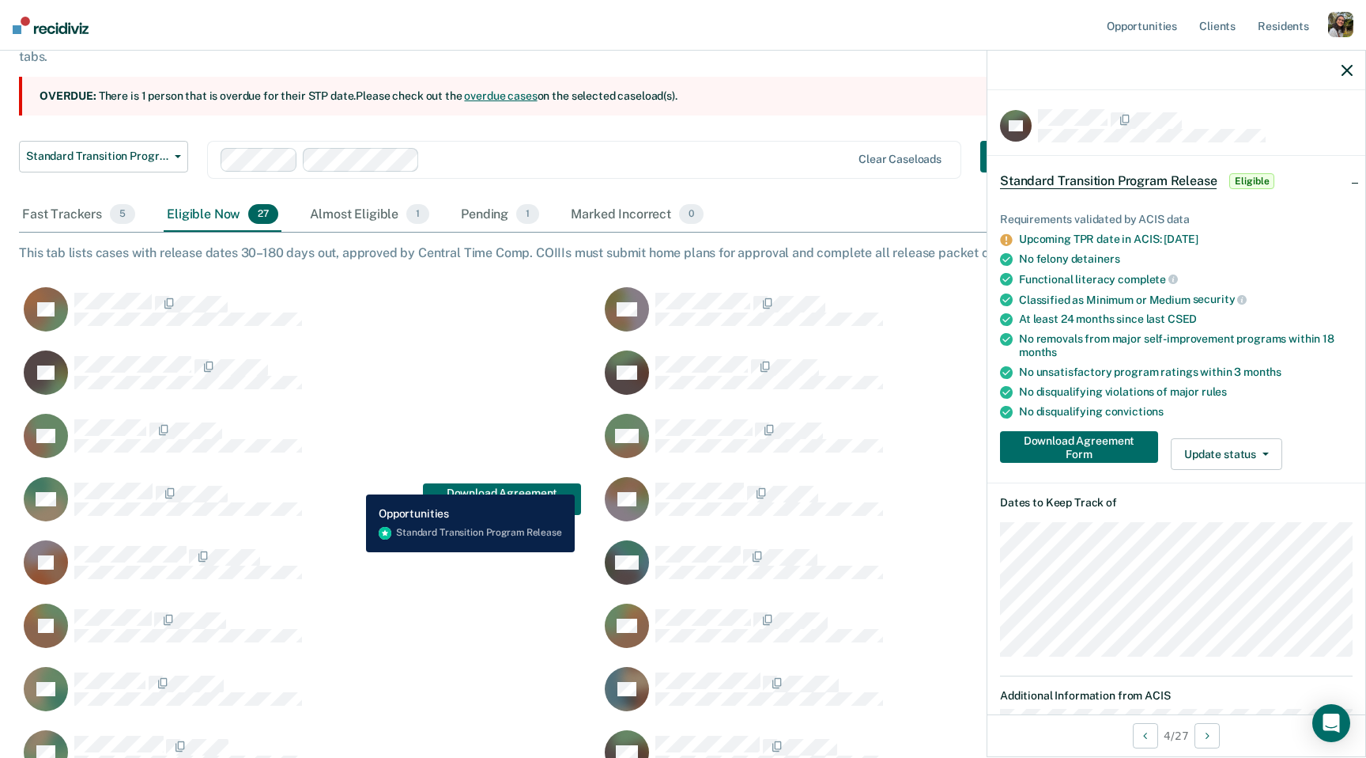
scroll to position [1, 1]
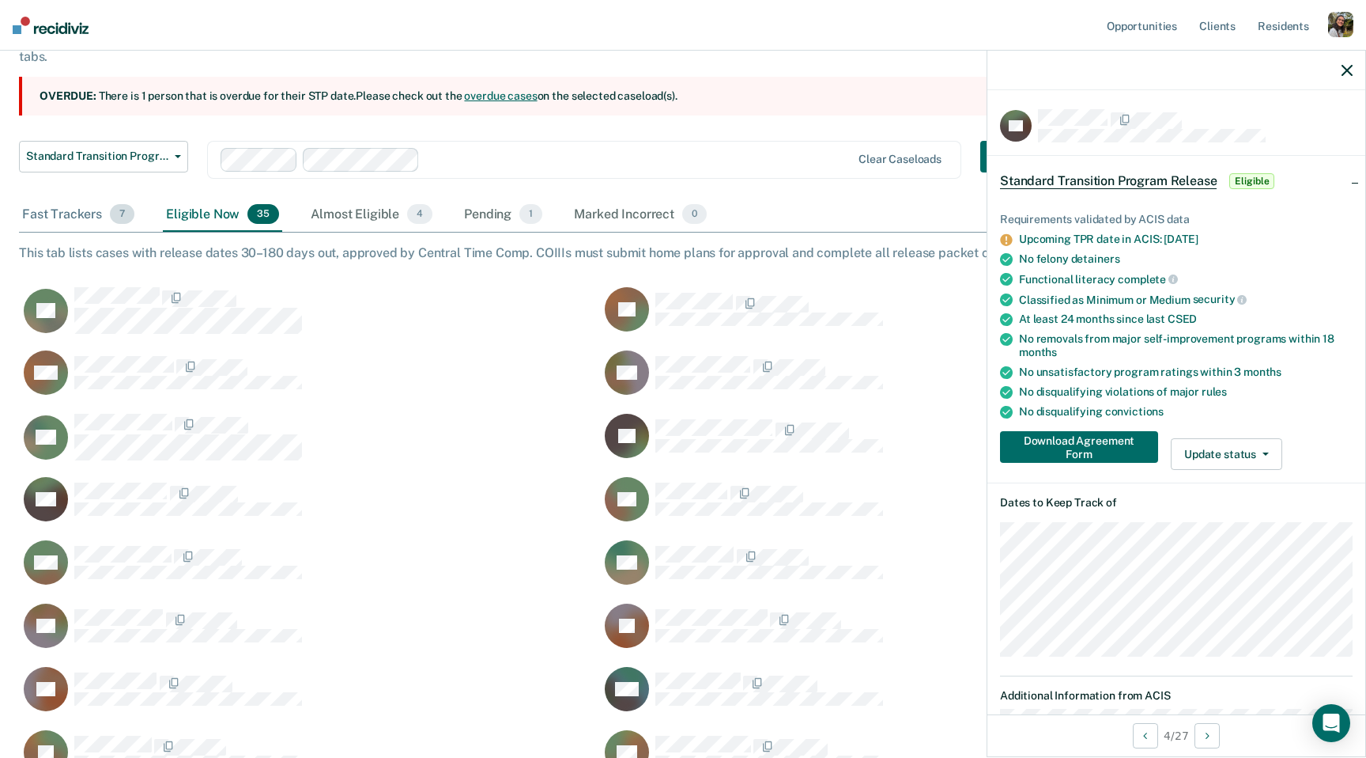
click at [88, 223] on div "Fast Trackers 7" at bounding box center [78, 215] width 119 height 35
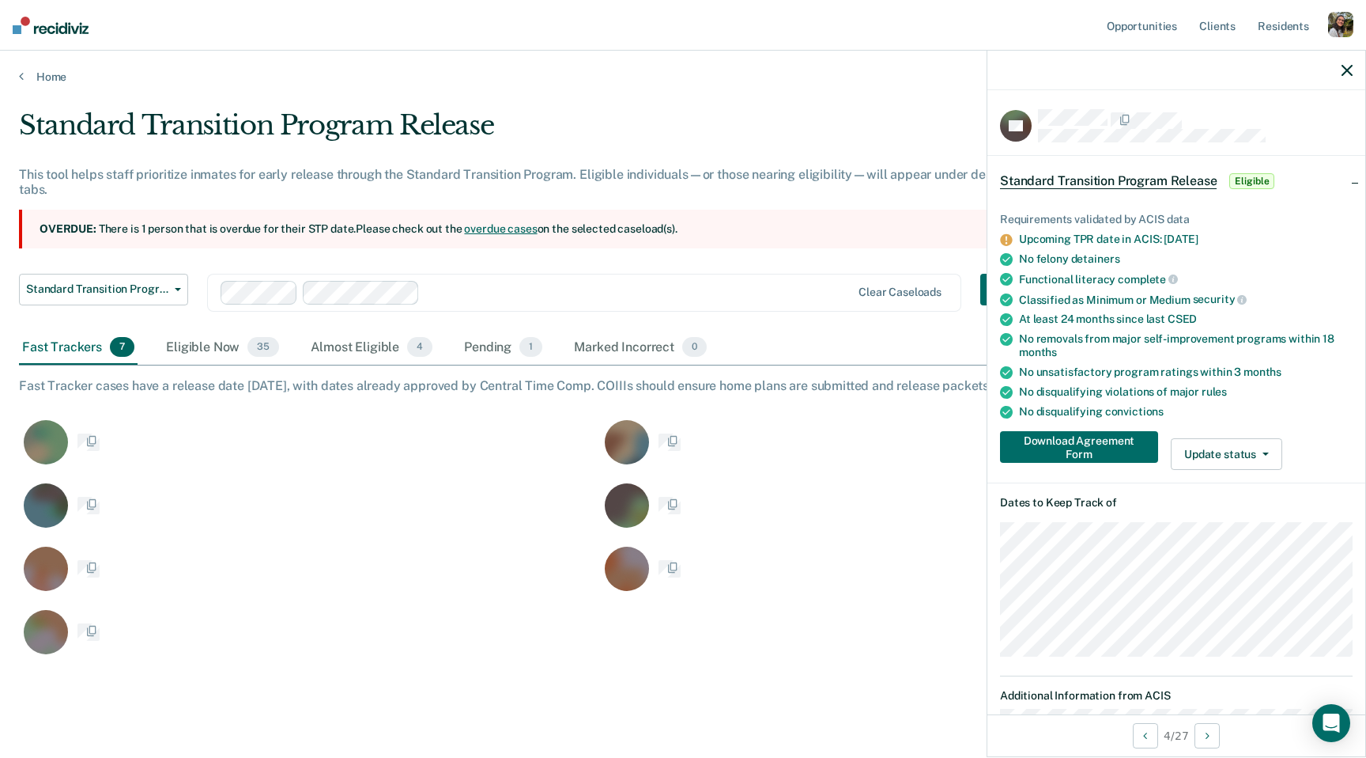
scroll to position [0, 0]
click at [454, 294] on div at bounding box center [638, 292] width 425 height 18
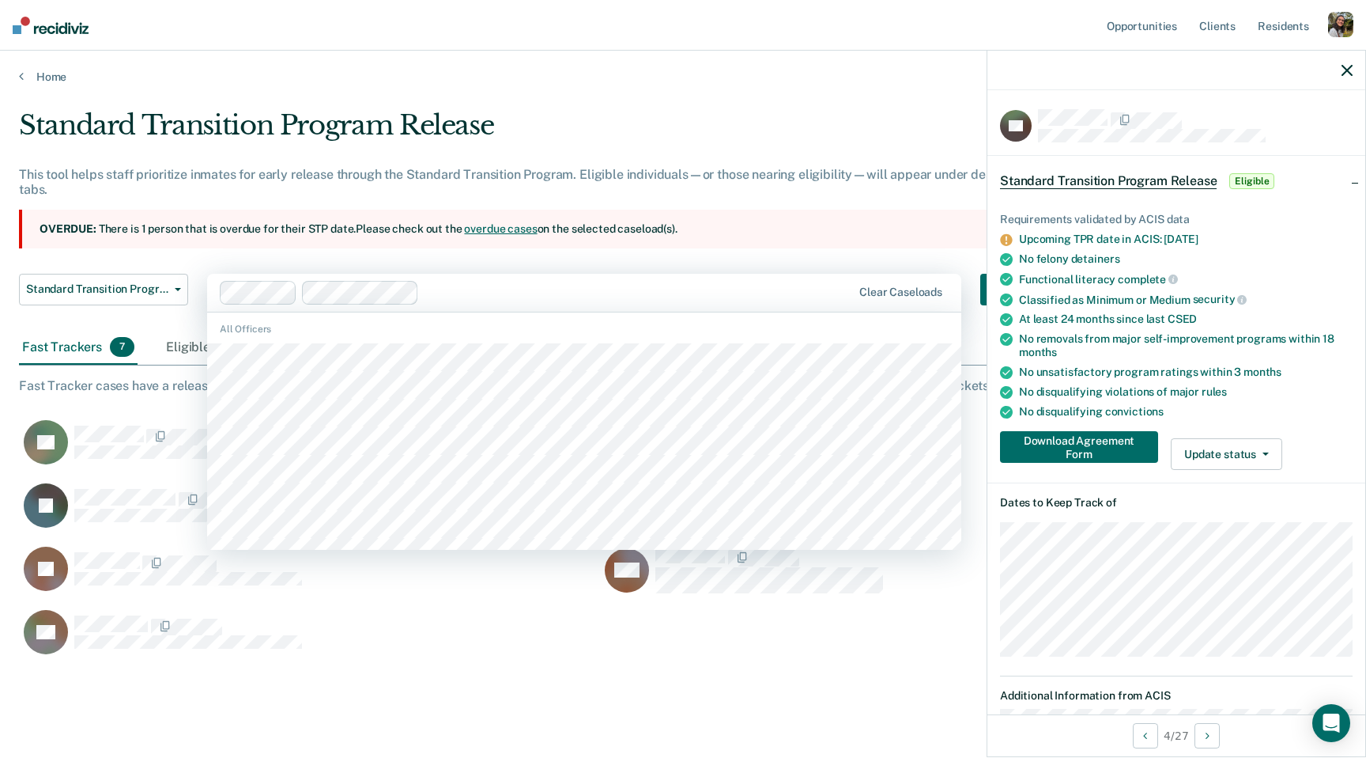
scroll to position [744, 0]
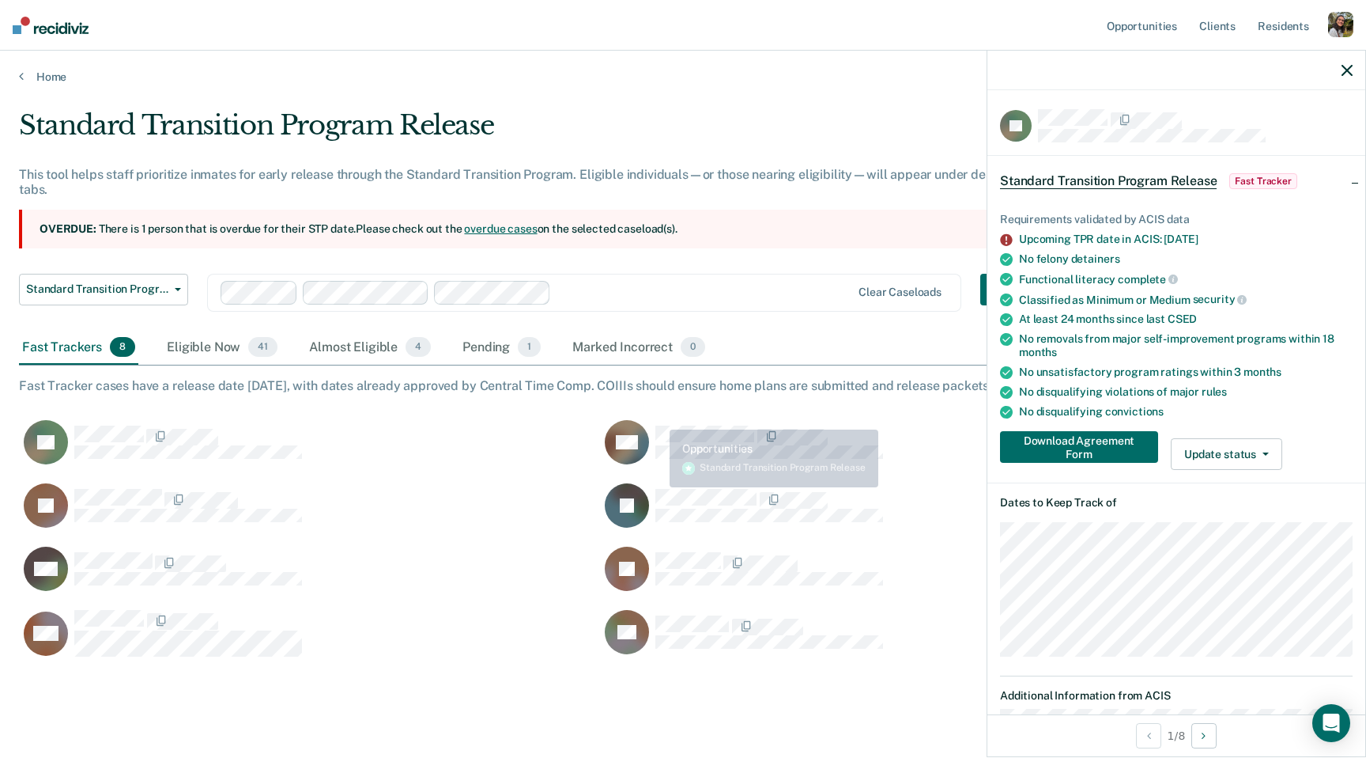
click at [636, 409] on div "LF DG JA JF BW KJ NM DL" at bounding box center [600, 532] width 1162 height 253
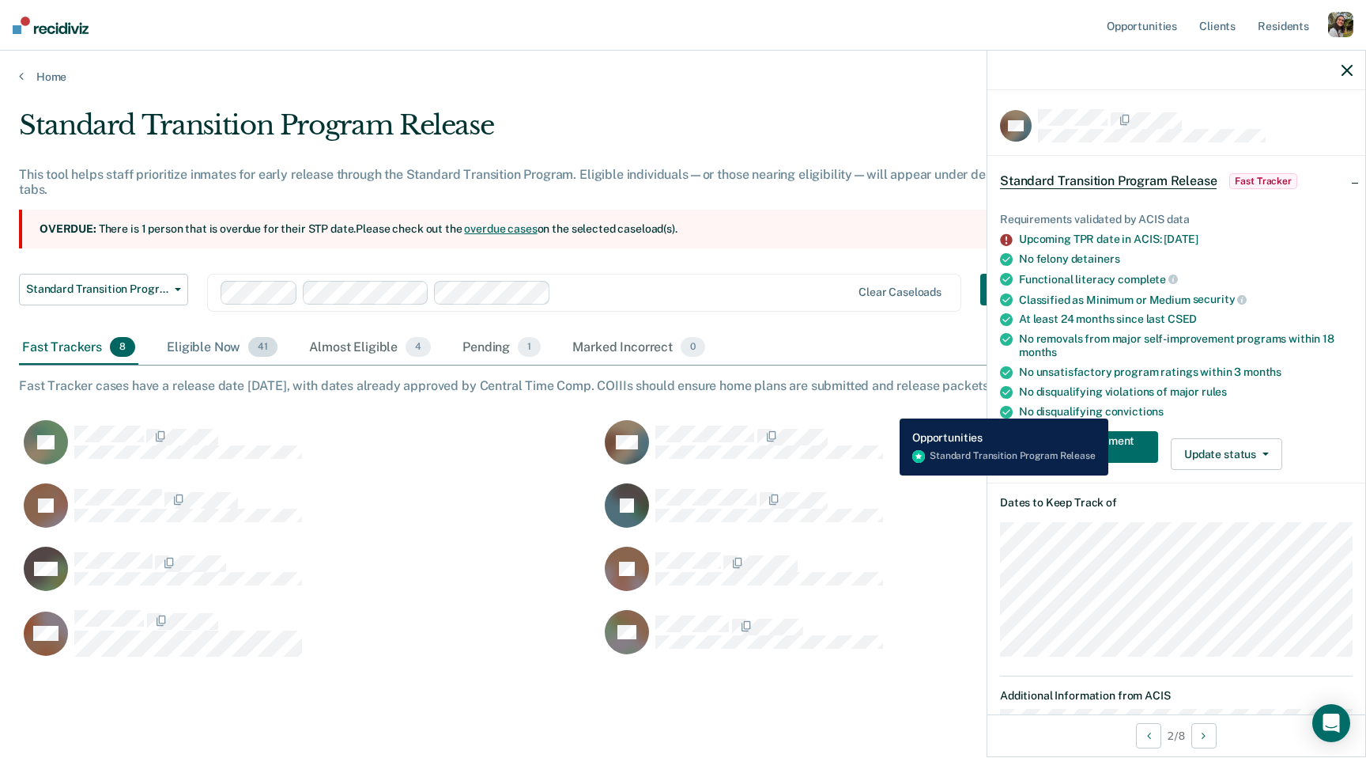
click at [259, 346] on span "41" at bounding box center [262, 347] width 29 height 21
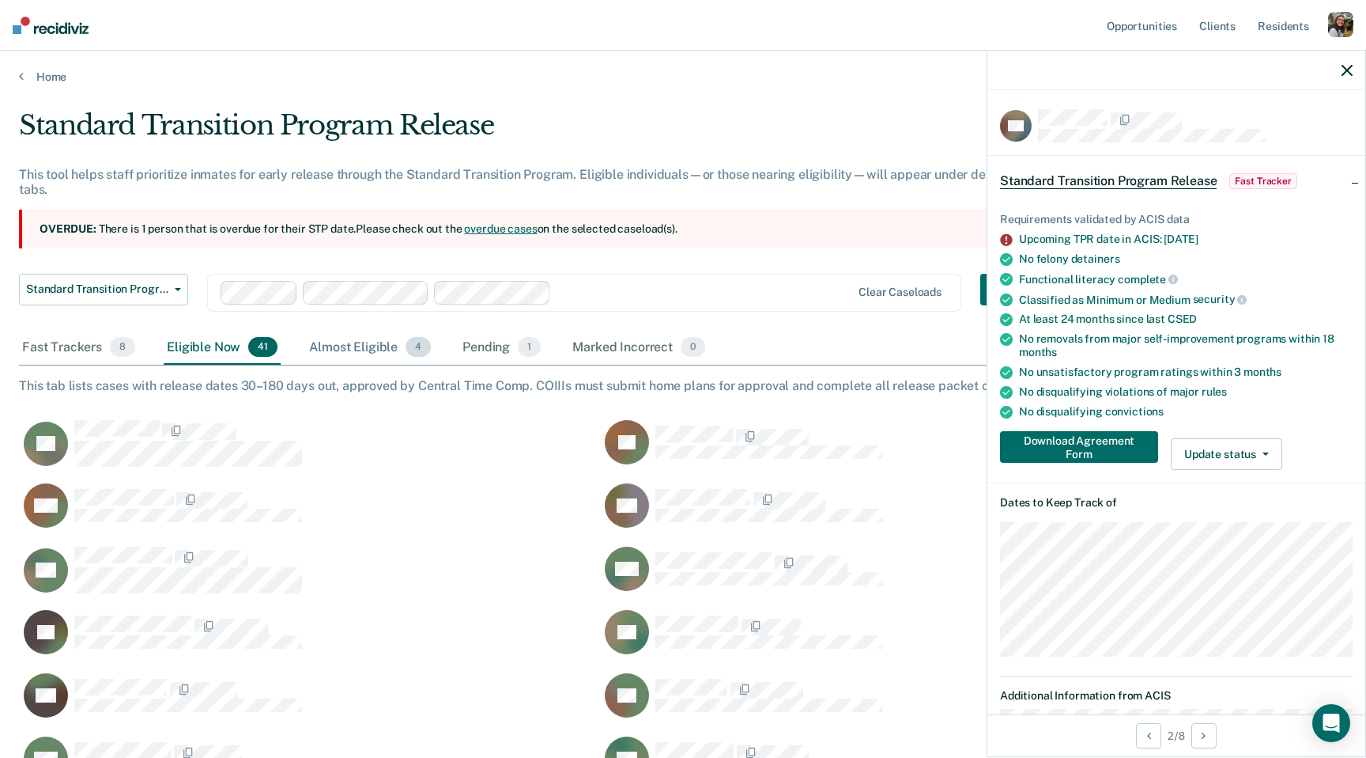
click at [342, 346] on div "Almost Eligible 4" at bounding box center [370, 348] width 128 height 35
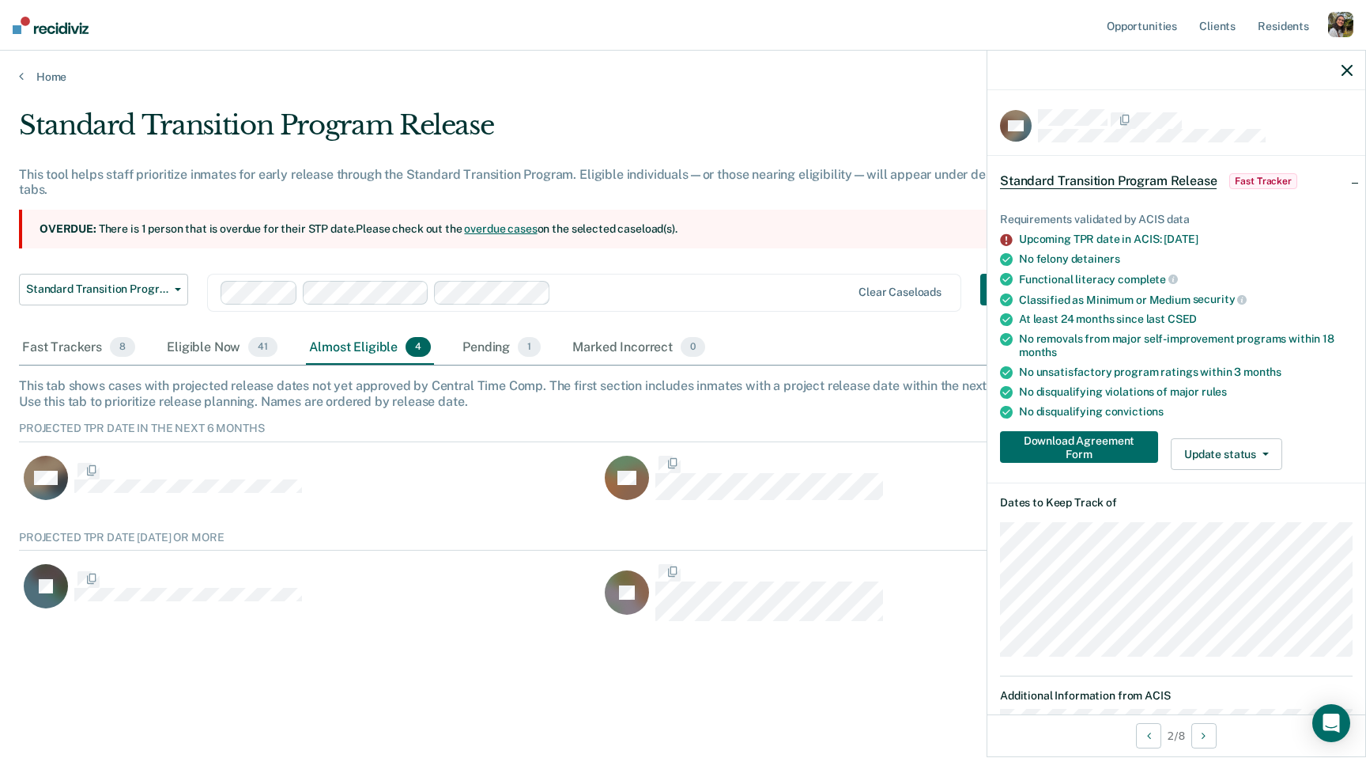
scroll to position [96, 1329]
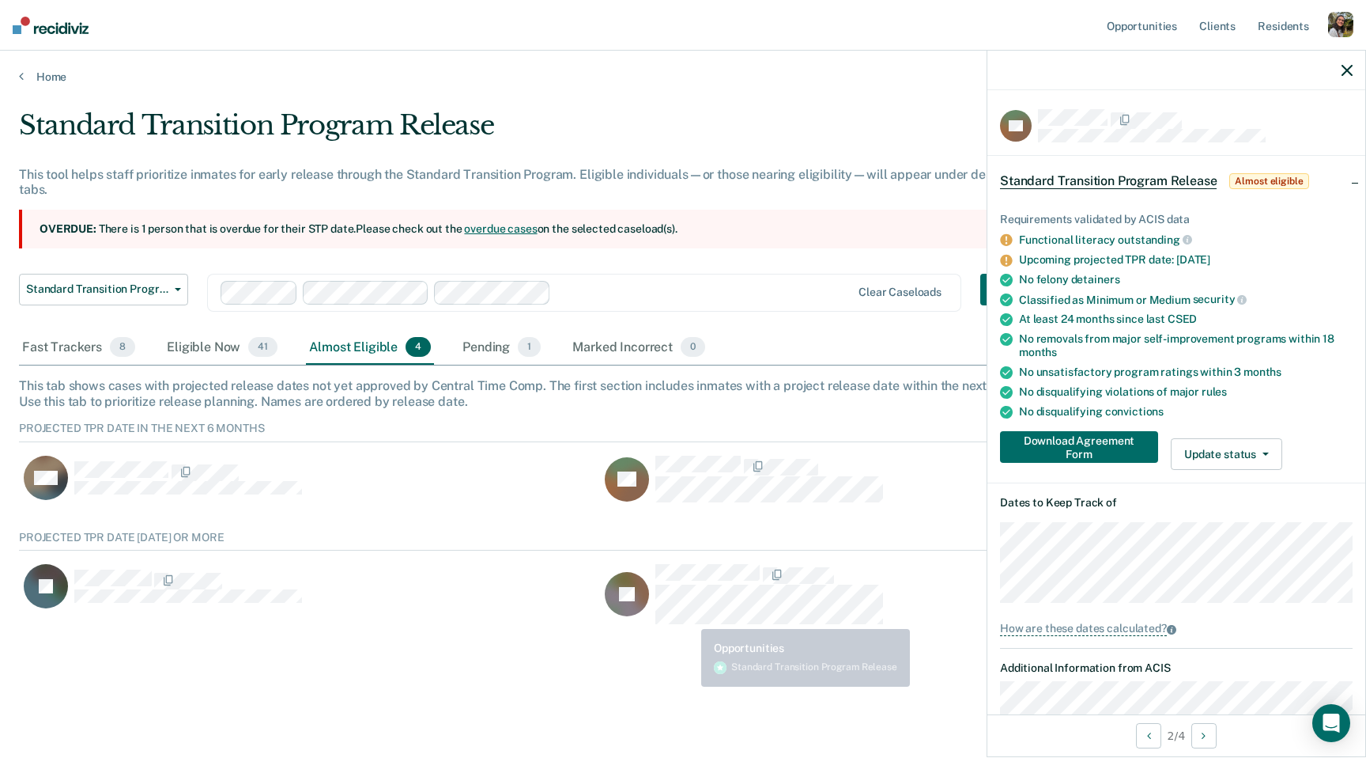
click at [695, 631] on div "Standard Transition Program Release This tool helps staff prioritize inmates fo…" at bounding box center [683, 374] width 1329 height 530
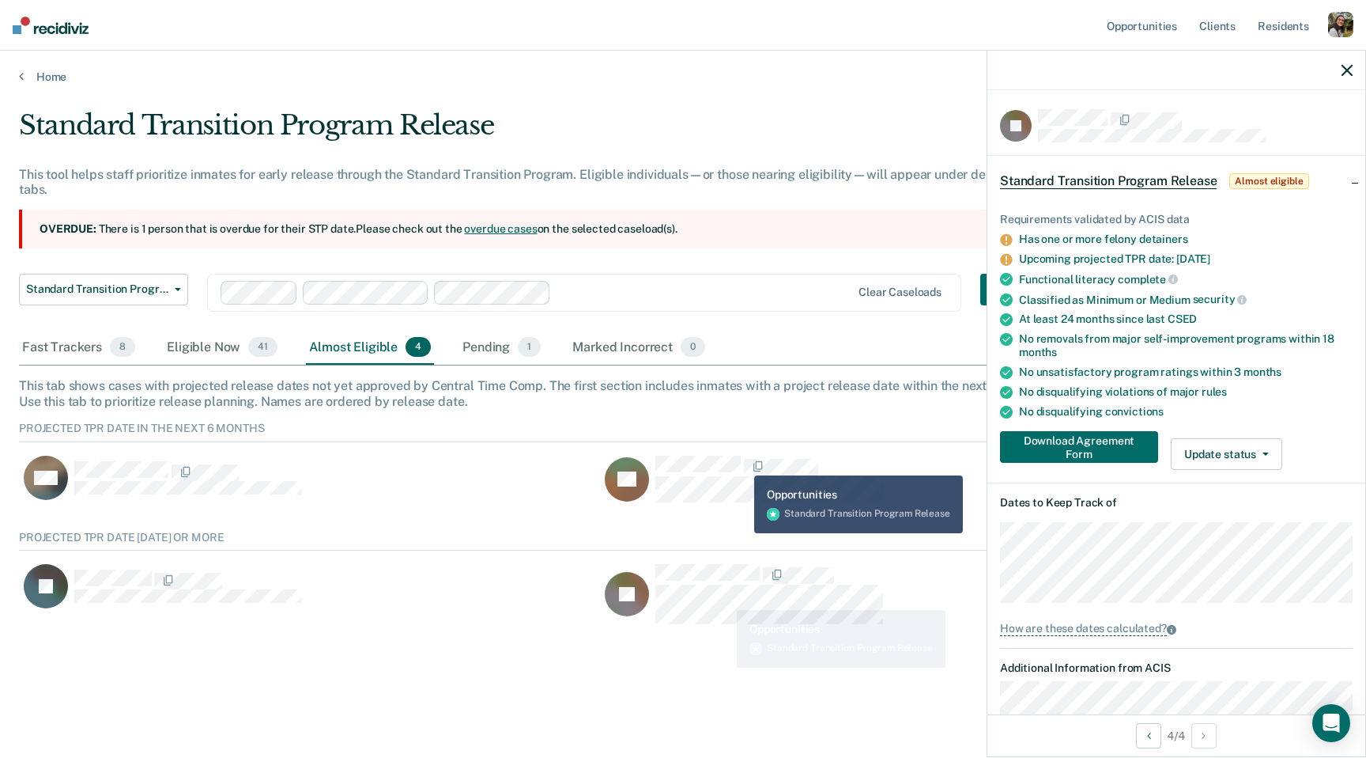
click at [743, 463] on span "CaseloadOpportunityCell-2287782" at bounding box center [742, 467] width 3 height 17
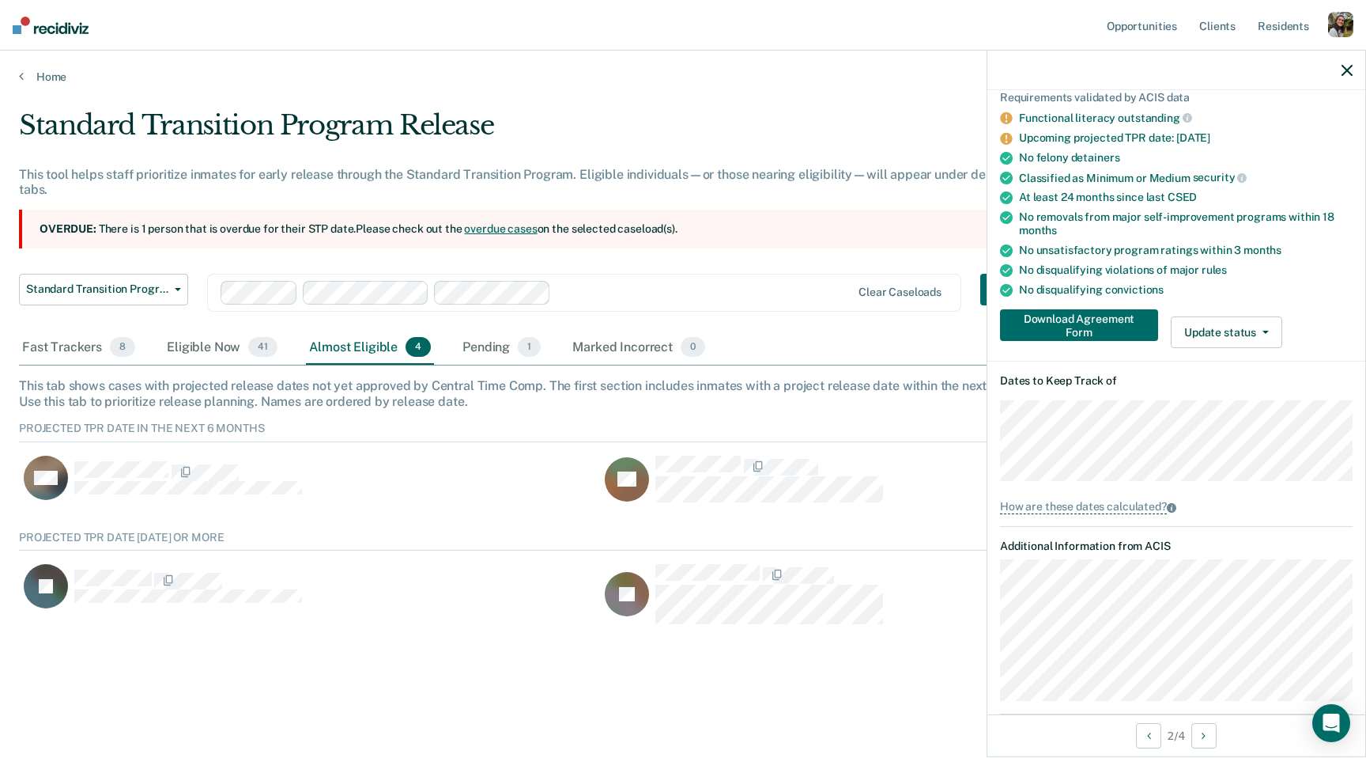
scroll to position [128, 0]
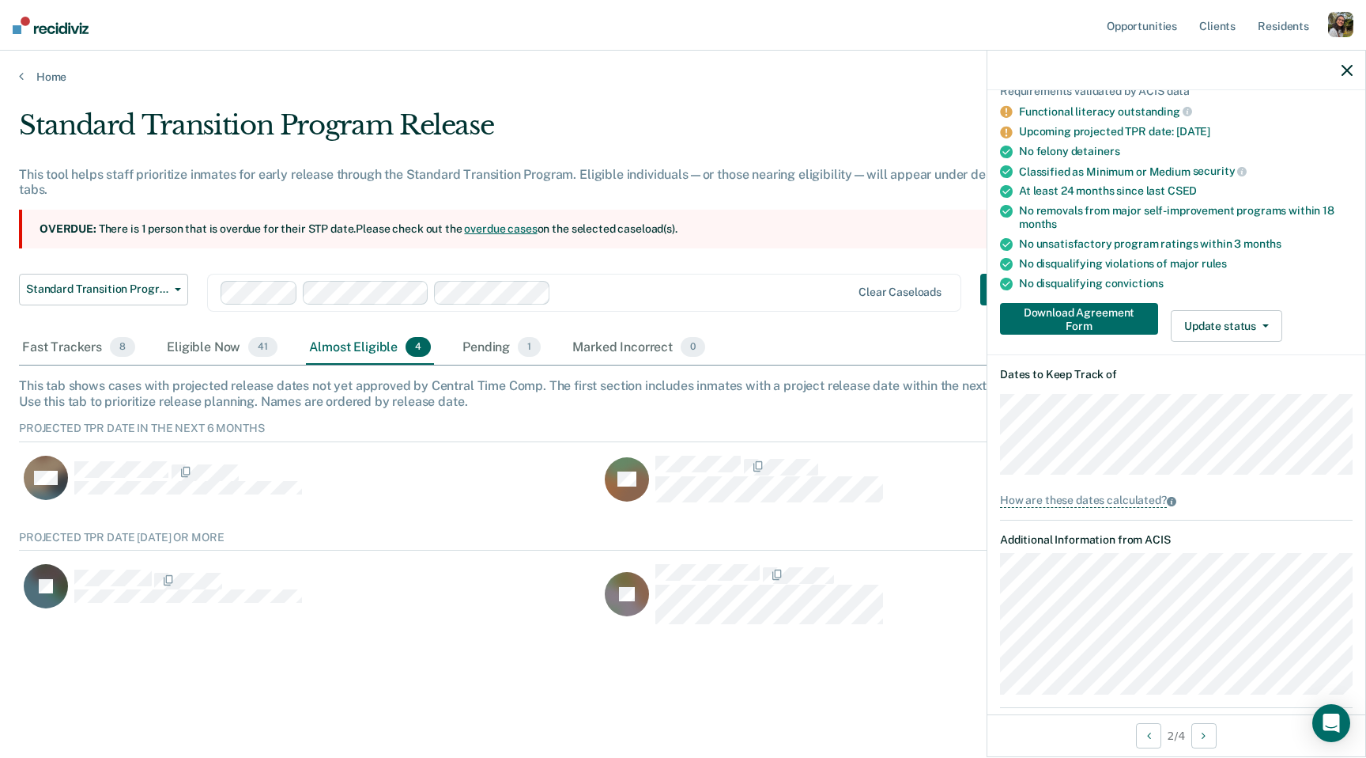
click at [392, 615] on div "JF" at bounding box center [309, 594] width 581 height 63
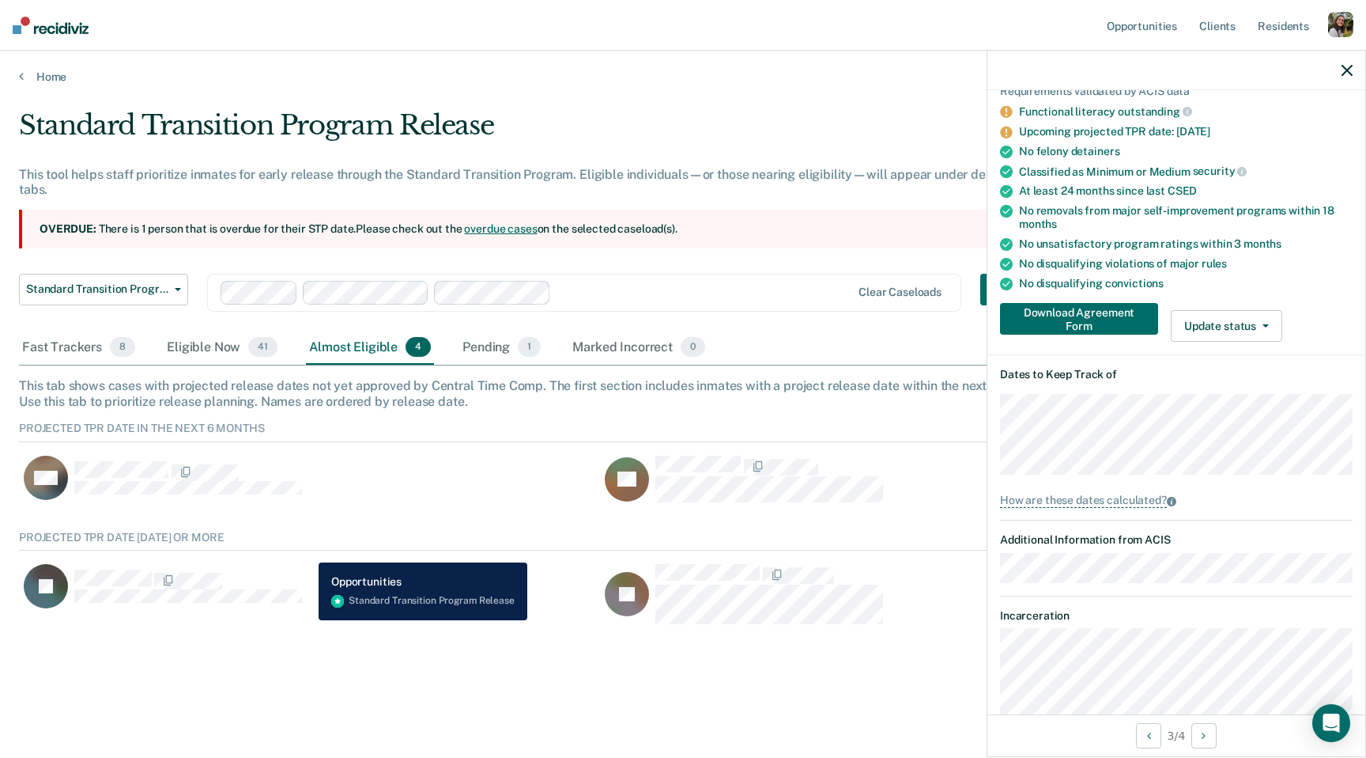
scroll to position [0, 0]
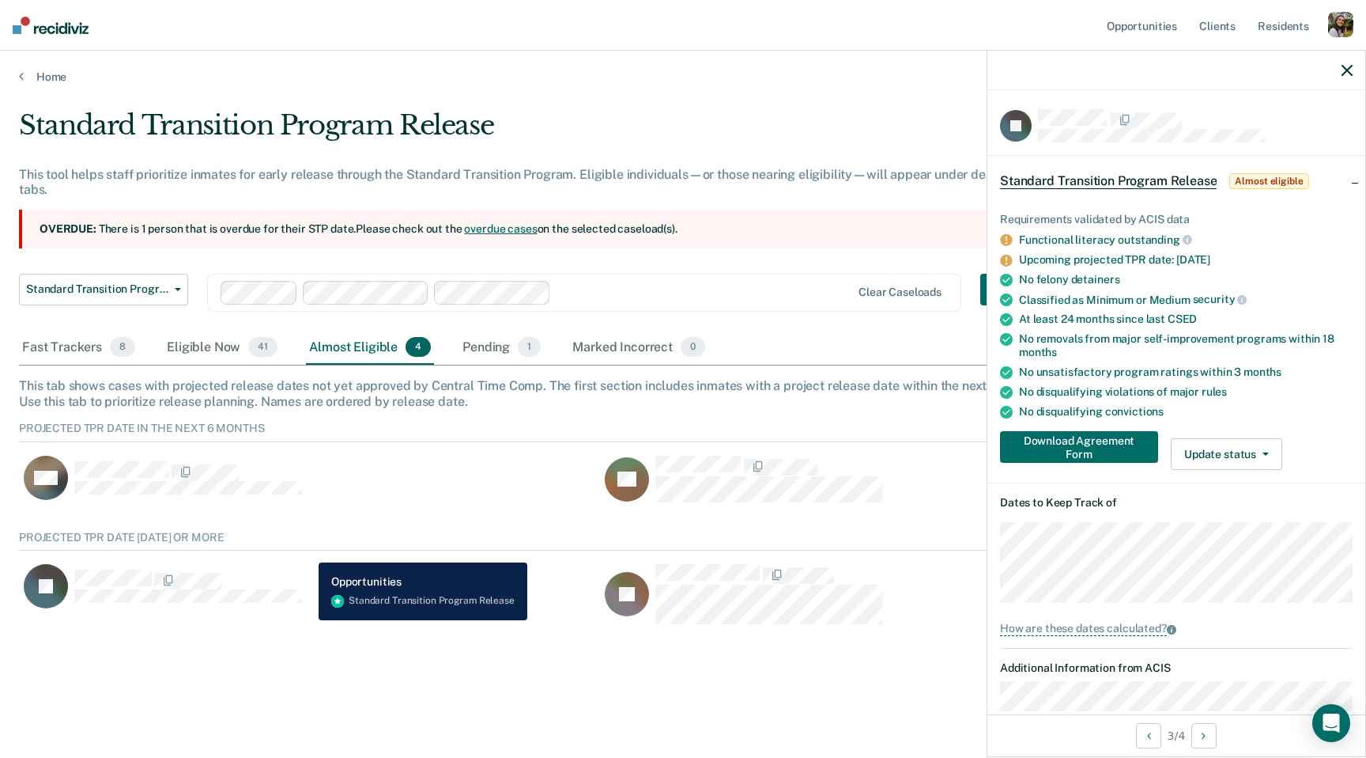
click at [1182, 247] on ul "Requirements validated by ACIS data Functional literacy outstanding Upcoming pr…" at bounding box center [1176, 316] width 353 height 206
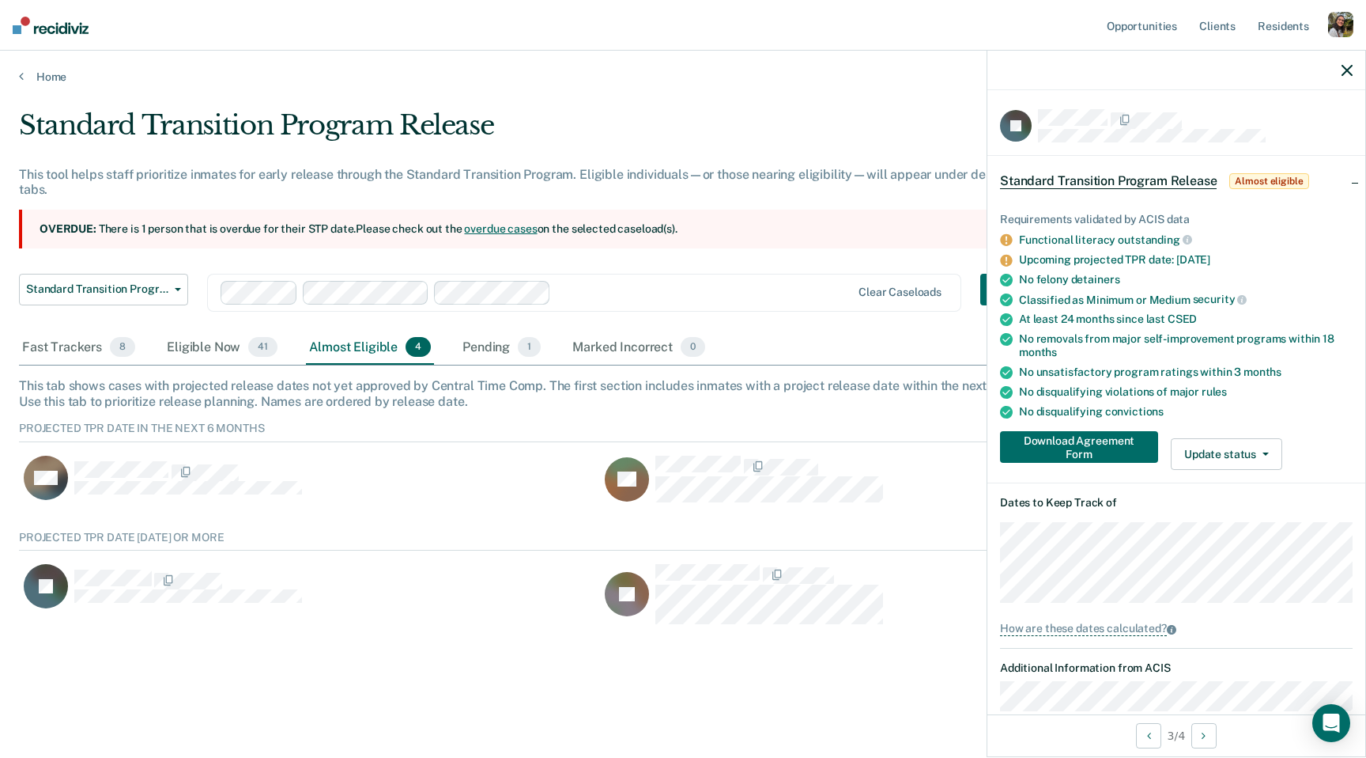
click at [1351, 77] on div at bounding box center [1177, 71] width 378 height 40
click at [1348, 70] on icon "button" at bounding box center [1347, 70] width 11 height 11
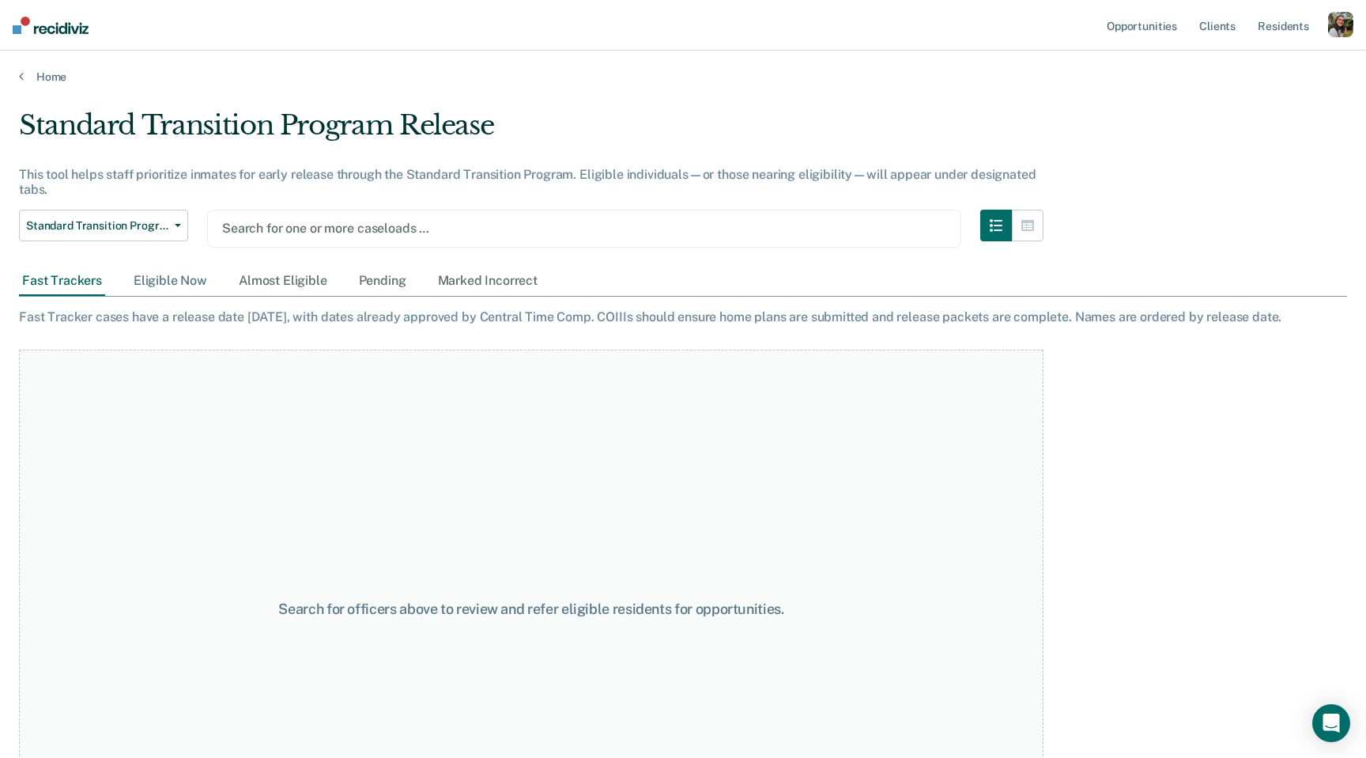
click at [158, 287] on div "Eligible Now" at bounding box center [170, 280] width 80 height 29
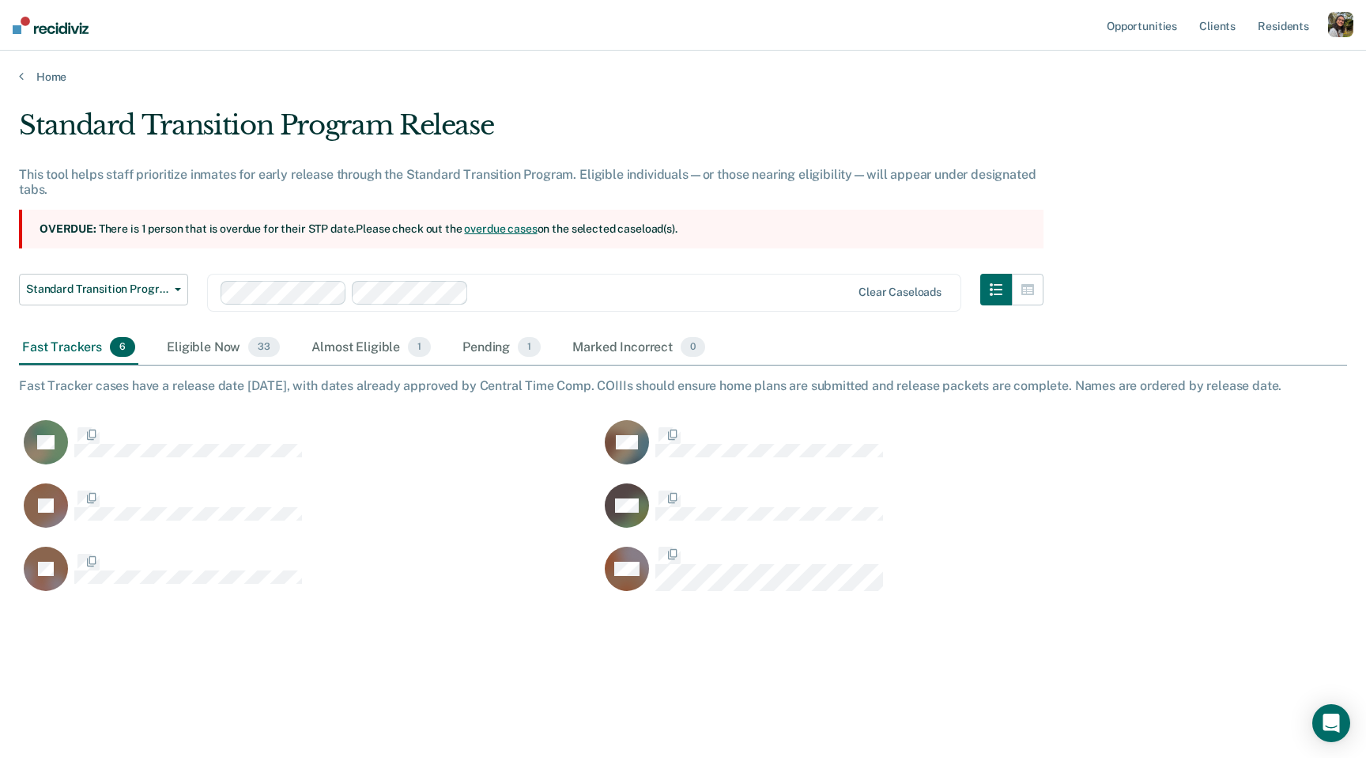
scroll to position [1, 1]
click at [312, 347] on div "Almost Eligible 1" at bounding box center [371, 348] width 126 height 35
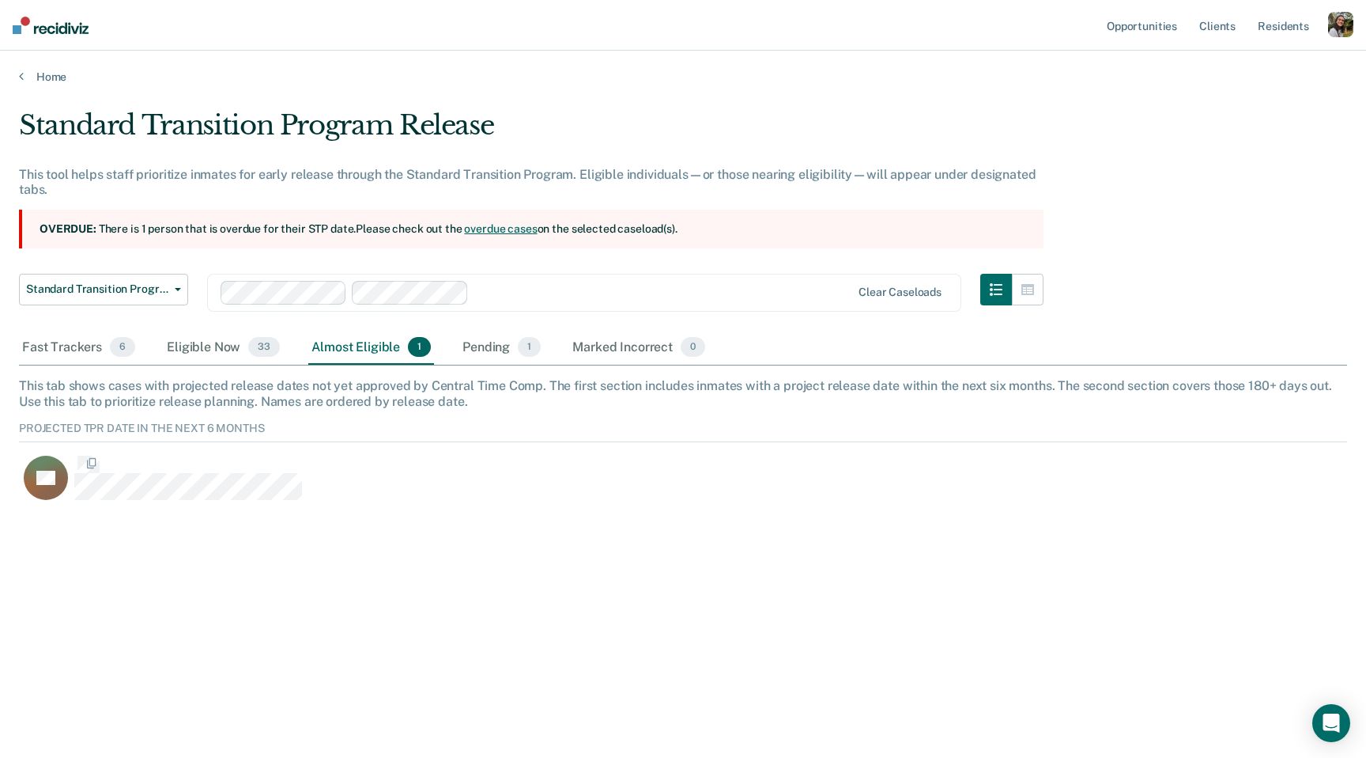
scroll to position [96, 1329]
click at [479, 347] on div "Pending 1" at bounding box center [501, 348] width 85 height 35
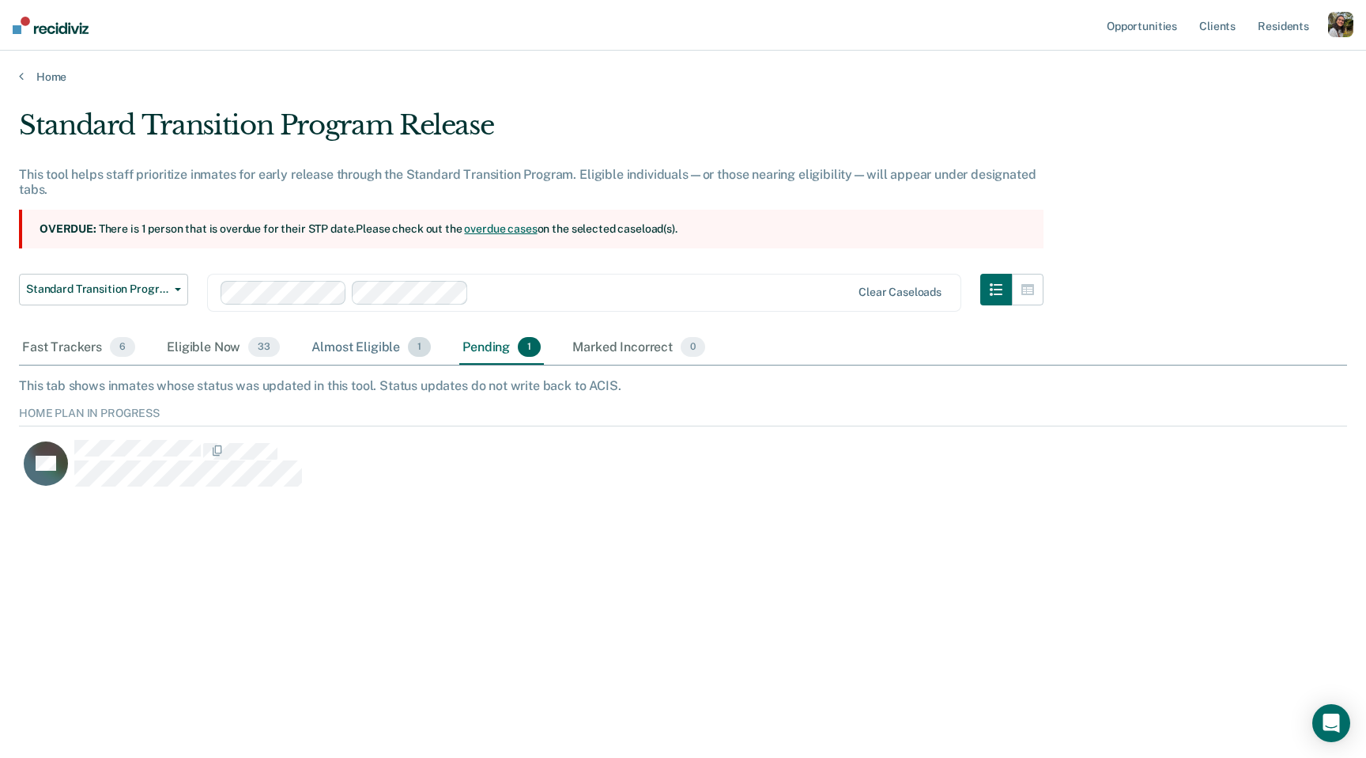
click at [365, 347] on div "Almost Eligible 1" at bounding box center [371, 348] width 126 height 35
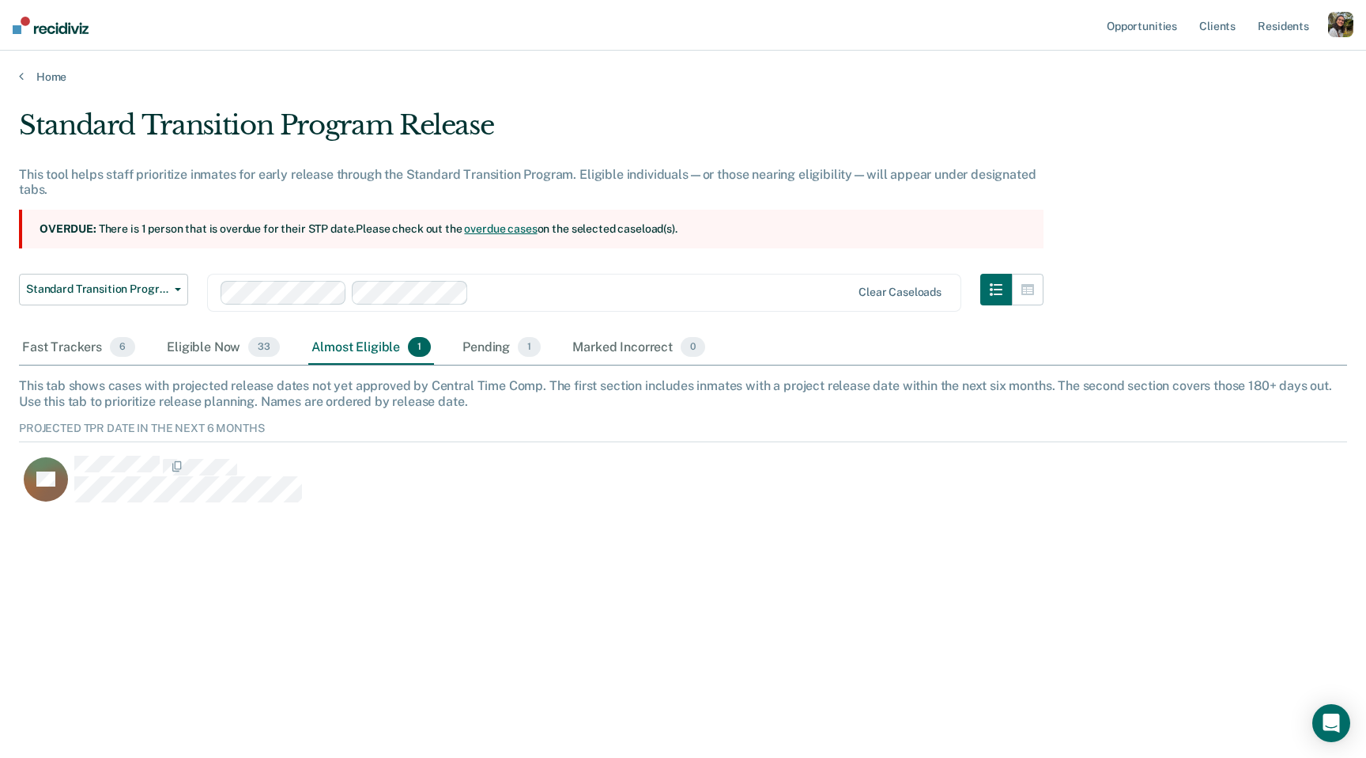
click at [285, 331] on div "Fast Trackers 6 Eligible Now 33 Almost Eligible 1 Pending 1 Marked Incorrect 0" at bounding box center [364, 348] width 690 height 35
click at [253, 338] on span "33" at bounding box center [264, 347] width 32 height 21
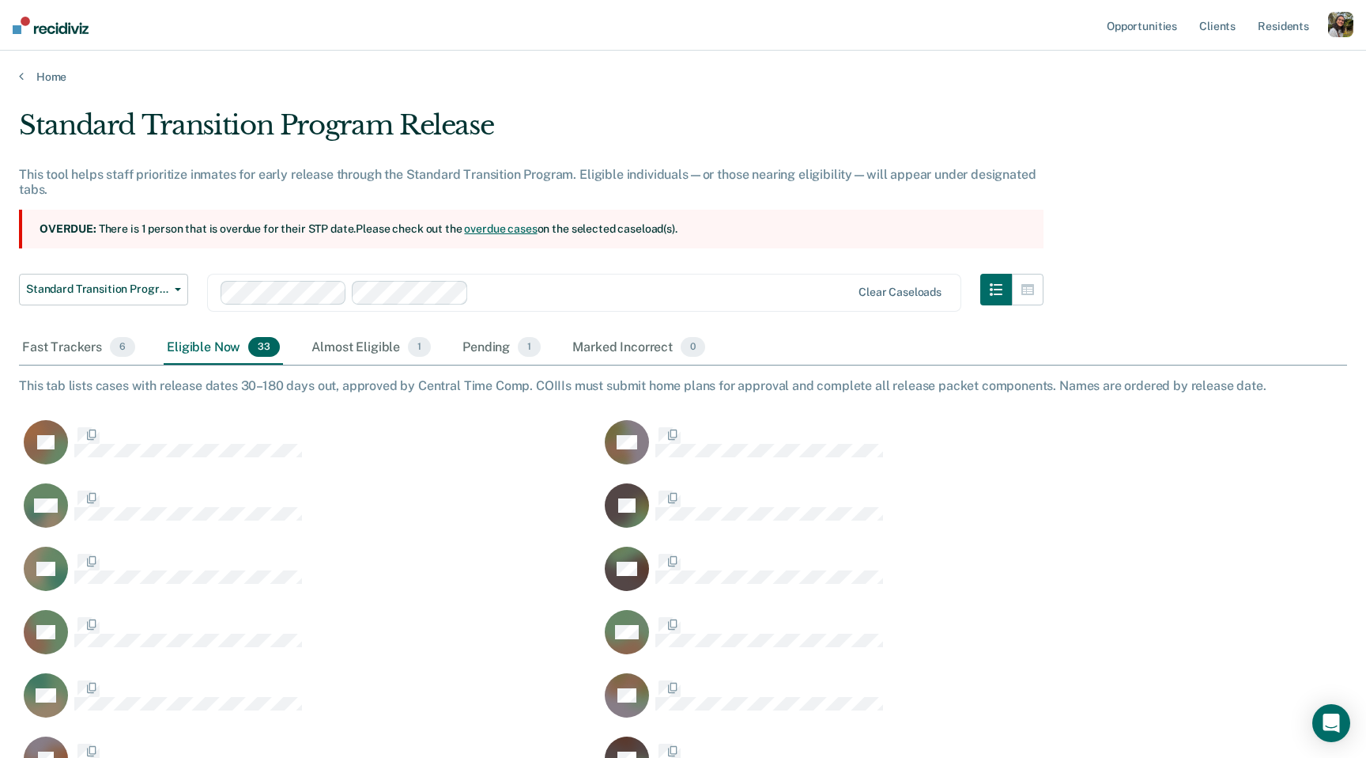
scroll to position [1379, 1329]
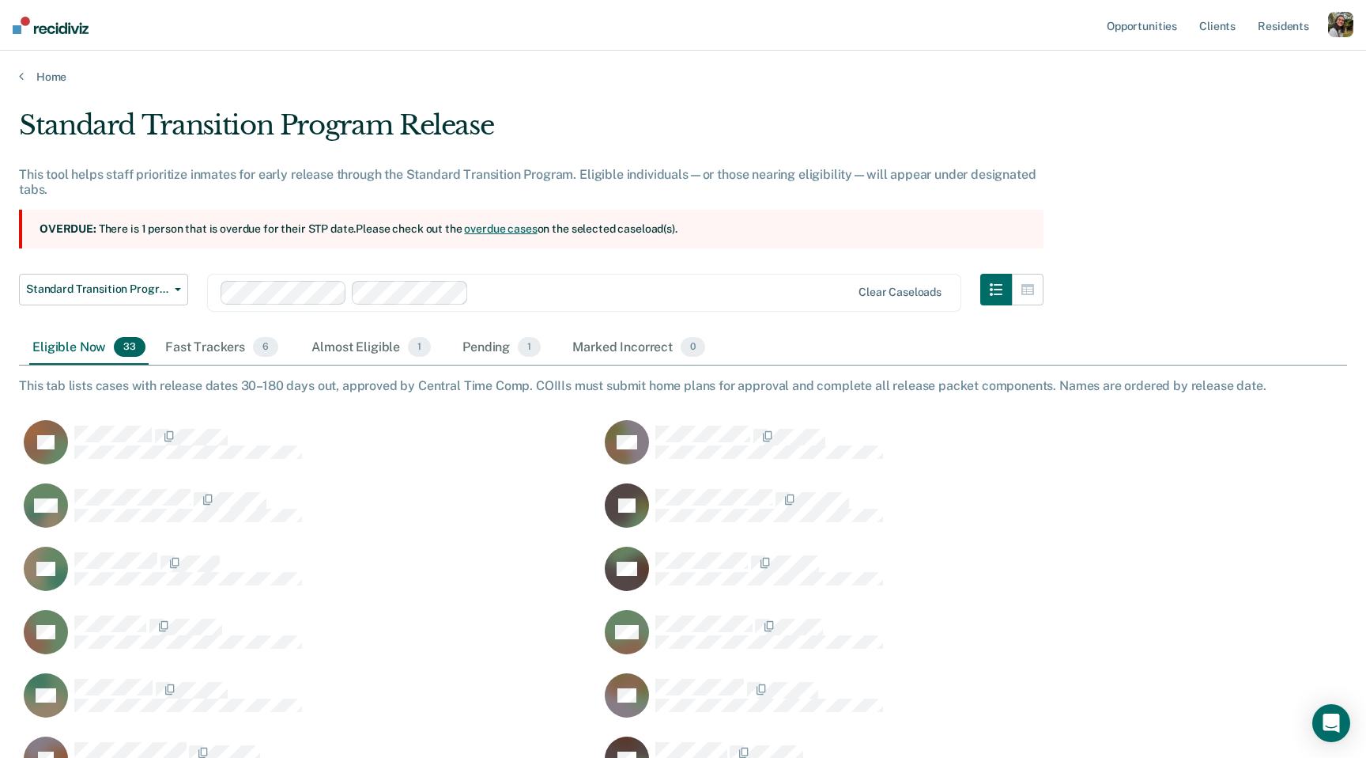
drag, startPoint x: 253, startPoint y: 338, endPoint x: 116, endPoint y: 331, distance: 137.0
click at [116, 331] on div "Eligible Now 33" at bounding box center [88, 348] width 119 height 35
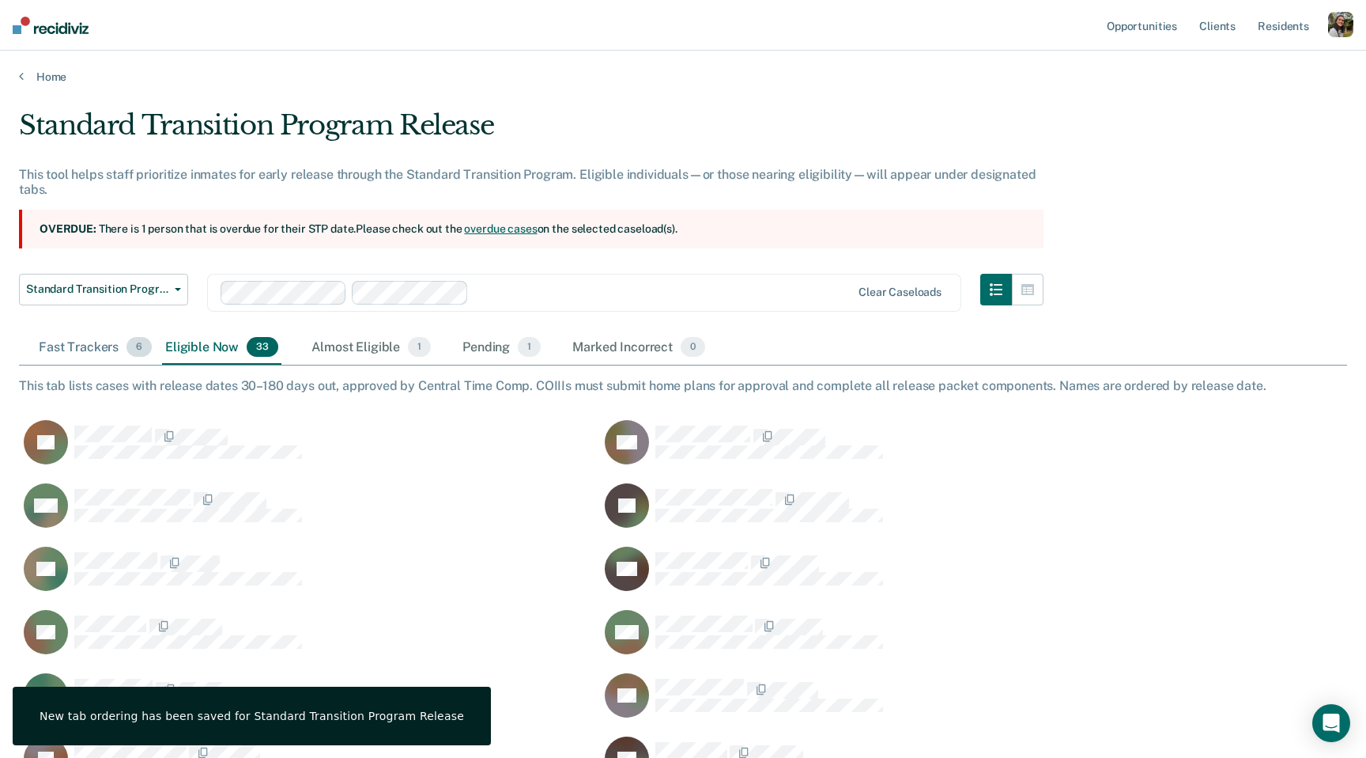
drag, startPoint x: 217, startPoint y: 338, endPoint x: 81, endPoint y: 342, distance: 136.1
click at [81, 342] on div "Fast Trackers 6" at bounding box center [95, 348] width 119 height 35
drag, startPoint x: 365, startPoint y: 349, endPoint x: 103, endPoint y: 347, distance: 262.5
click at [103, 347] on div "Almost Eligible 1" at bounding box center [118, 348] width 126 height 35
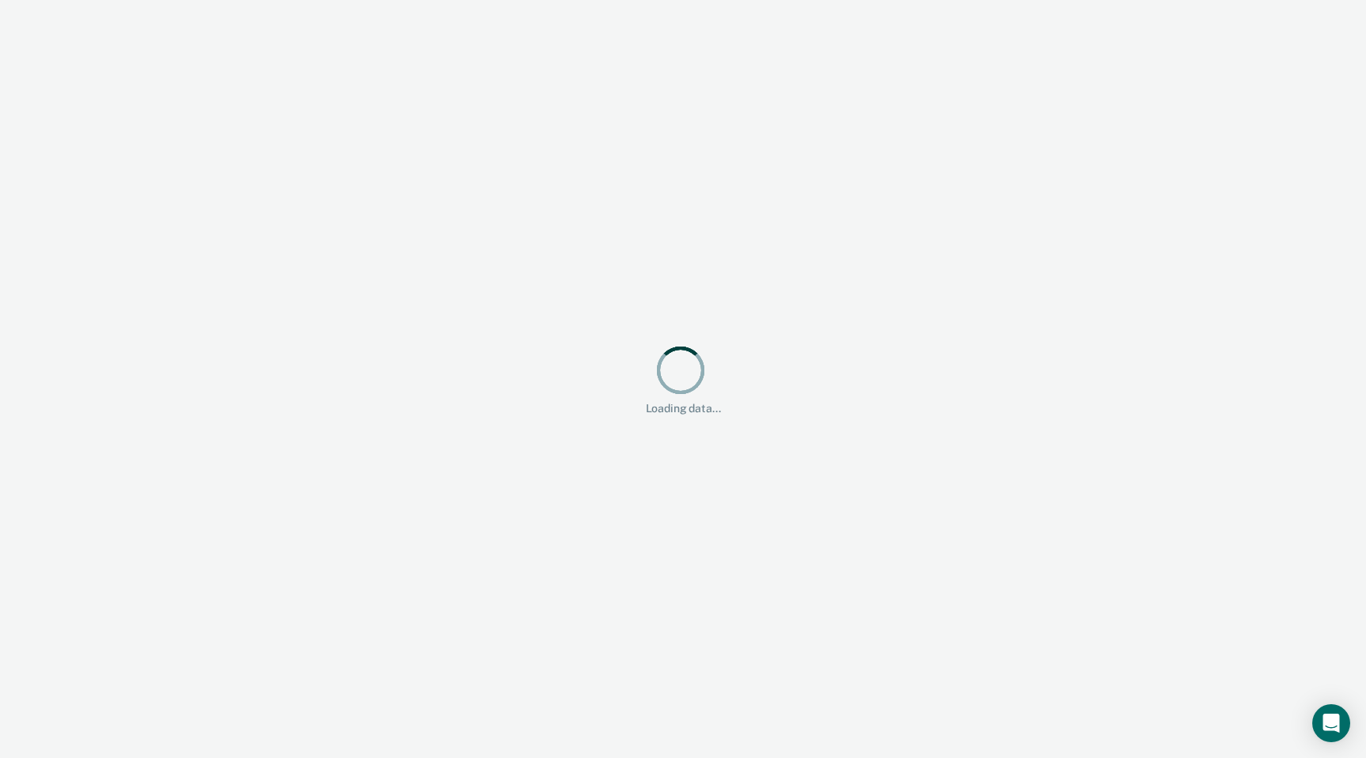
scroll to position [1, 1]
